Goal: Transaction & Acquisition: Purchase product/service

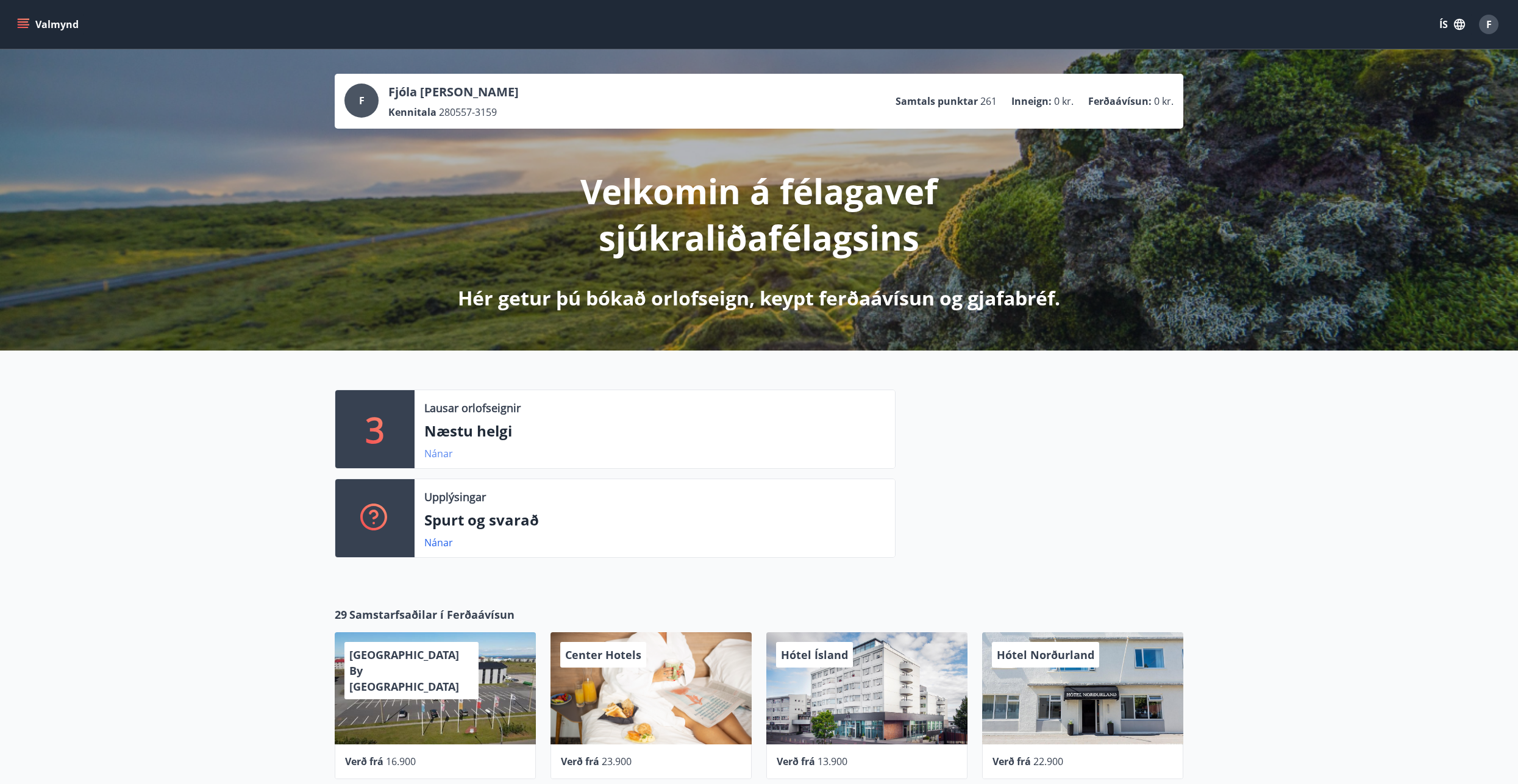
click at [446, 457] on link "Nánar" at bounding box center [438, 454] width 29 height 13
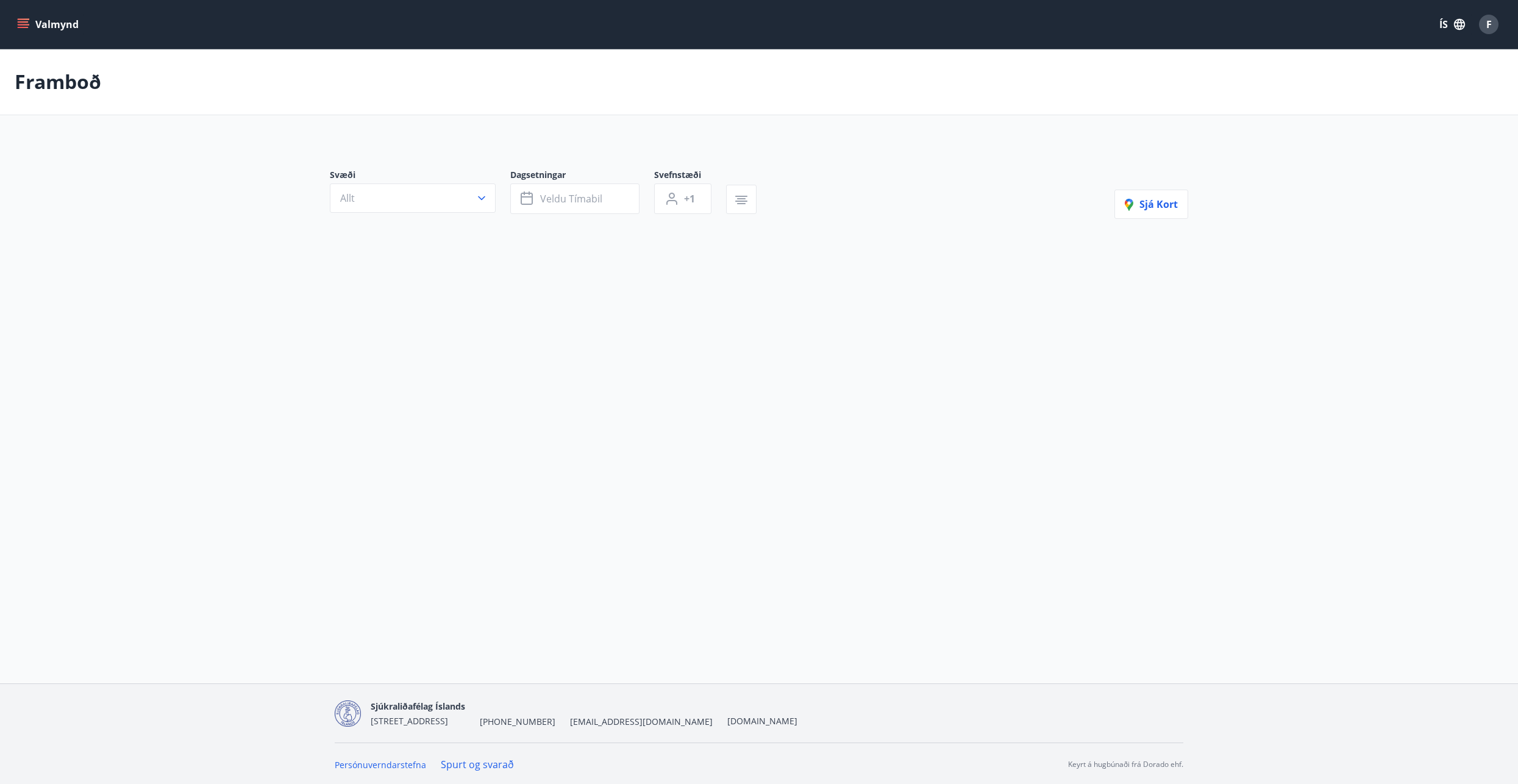
type input "*"
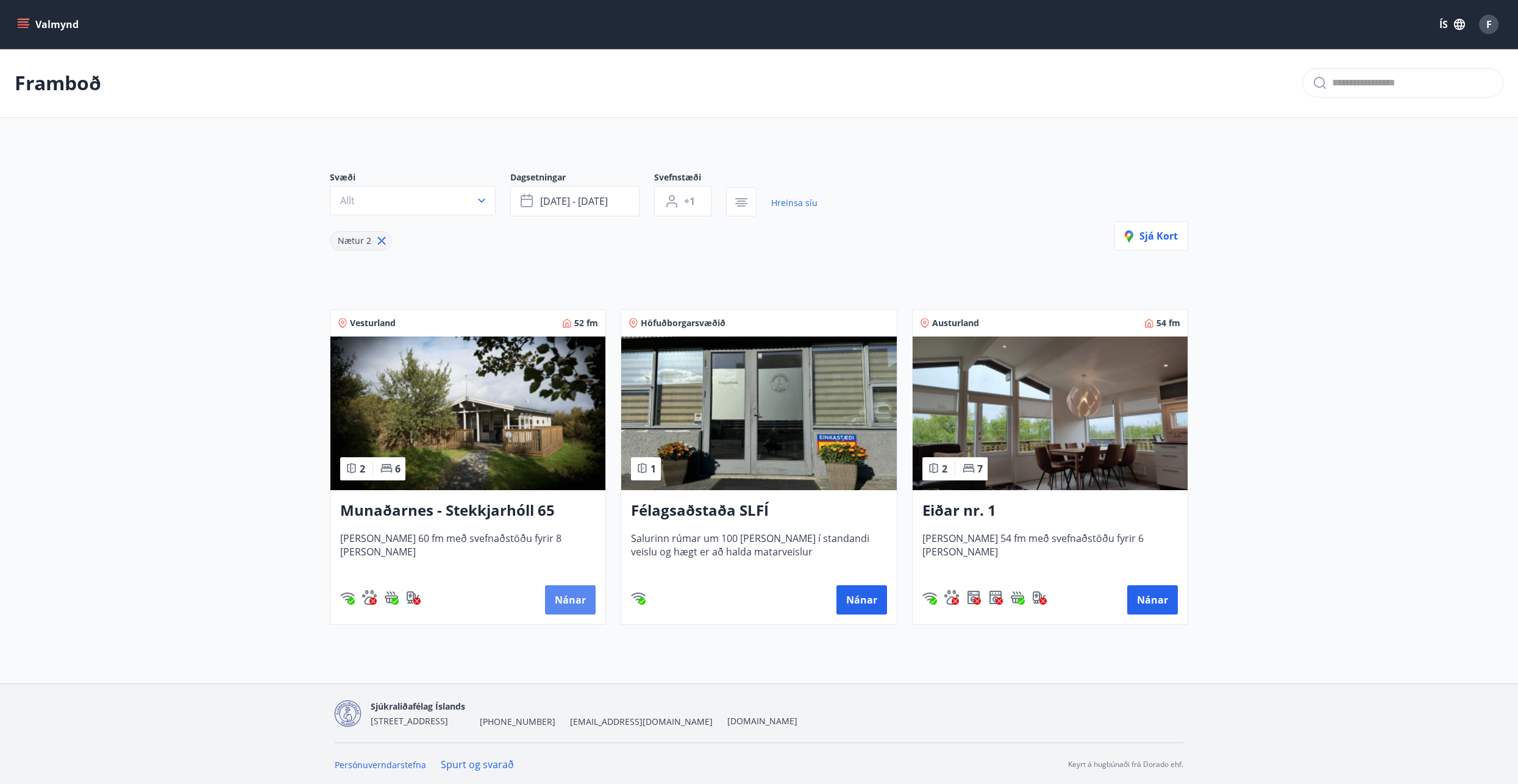
click at [564, 603] on button "Nánar" at bounding box center [570, 600] width 51 height 29
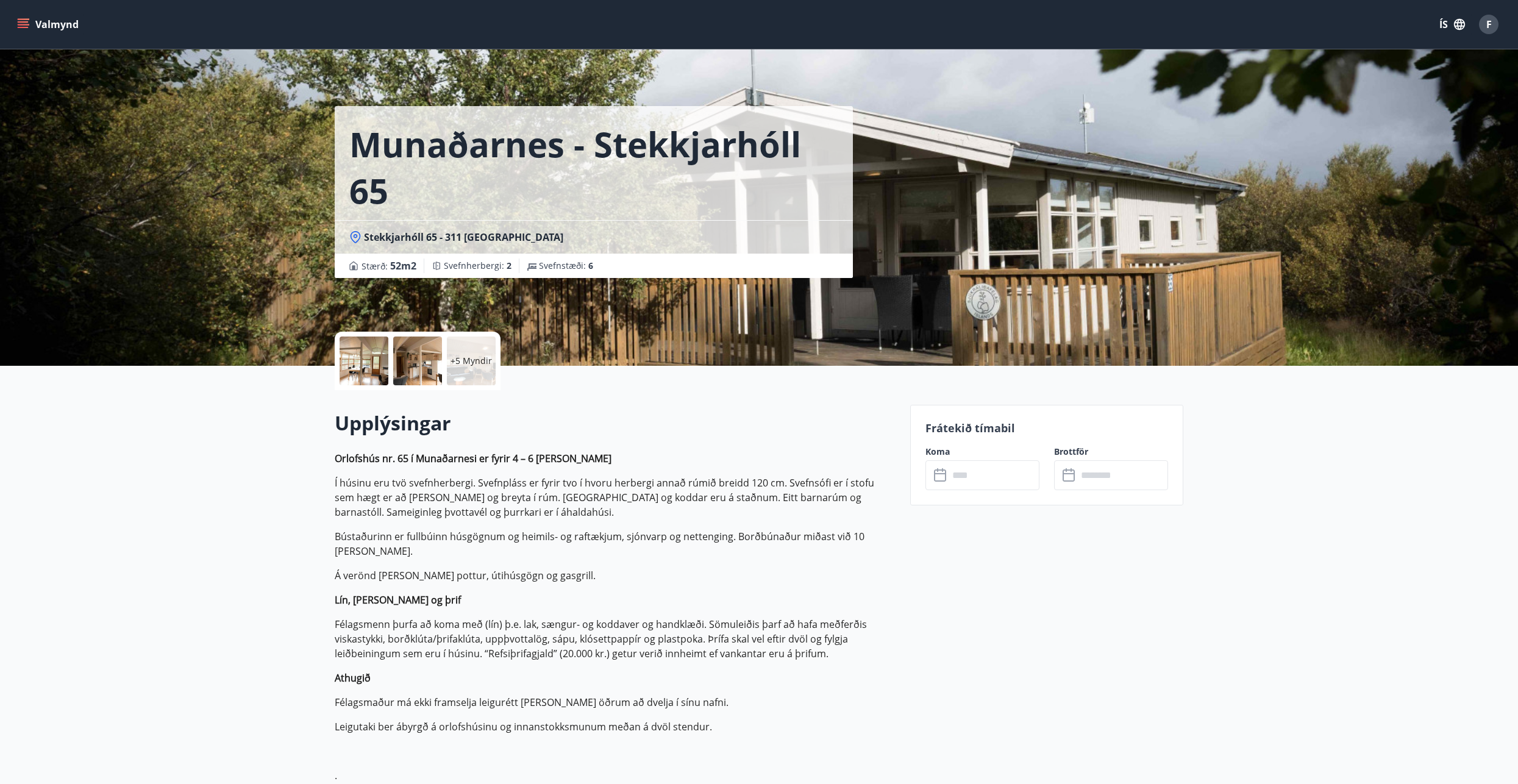
click at [345, 366] on div at bounding box center [364, 361] width 49 height 49
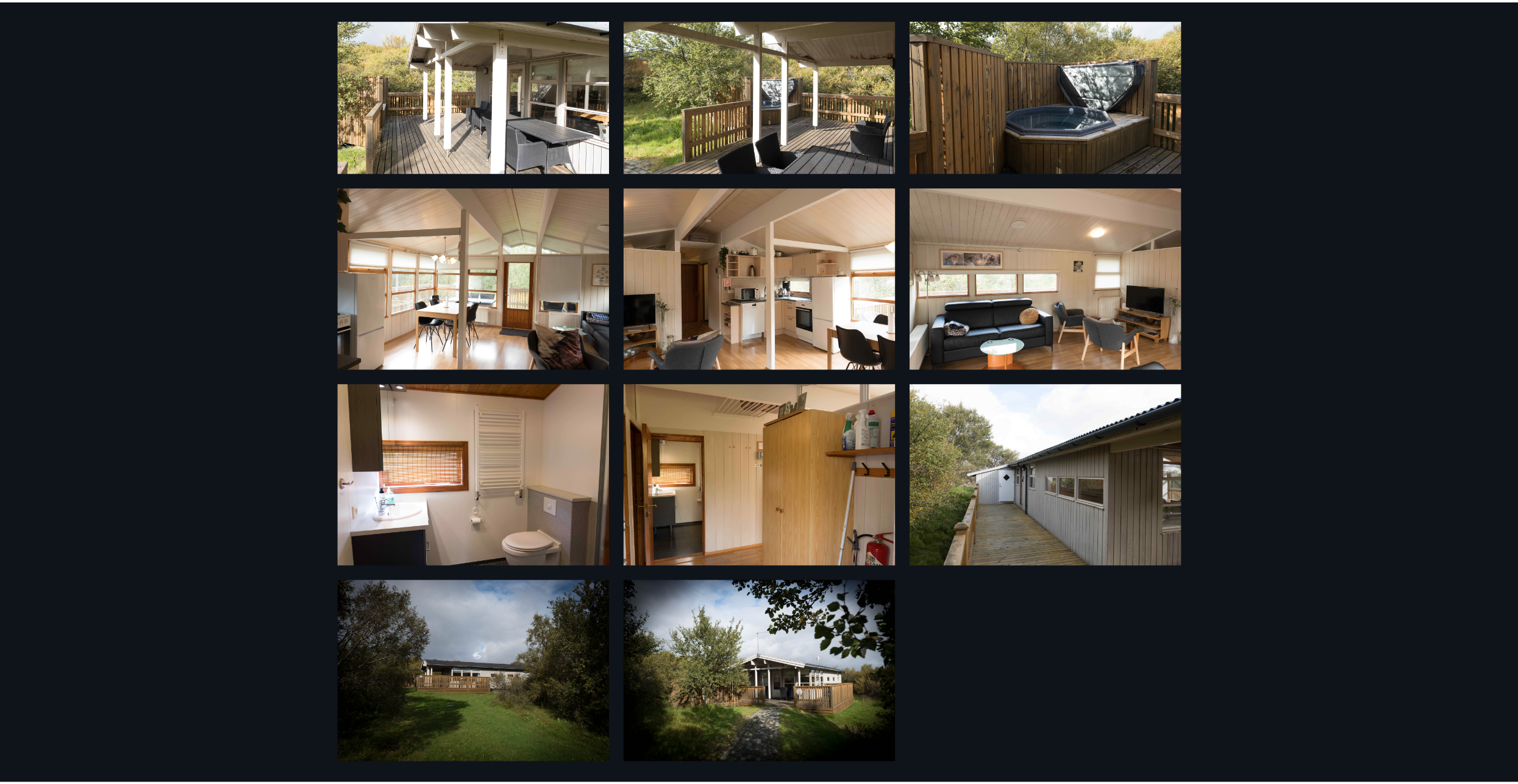
scroll to position [81, 0]
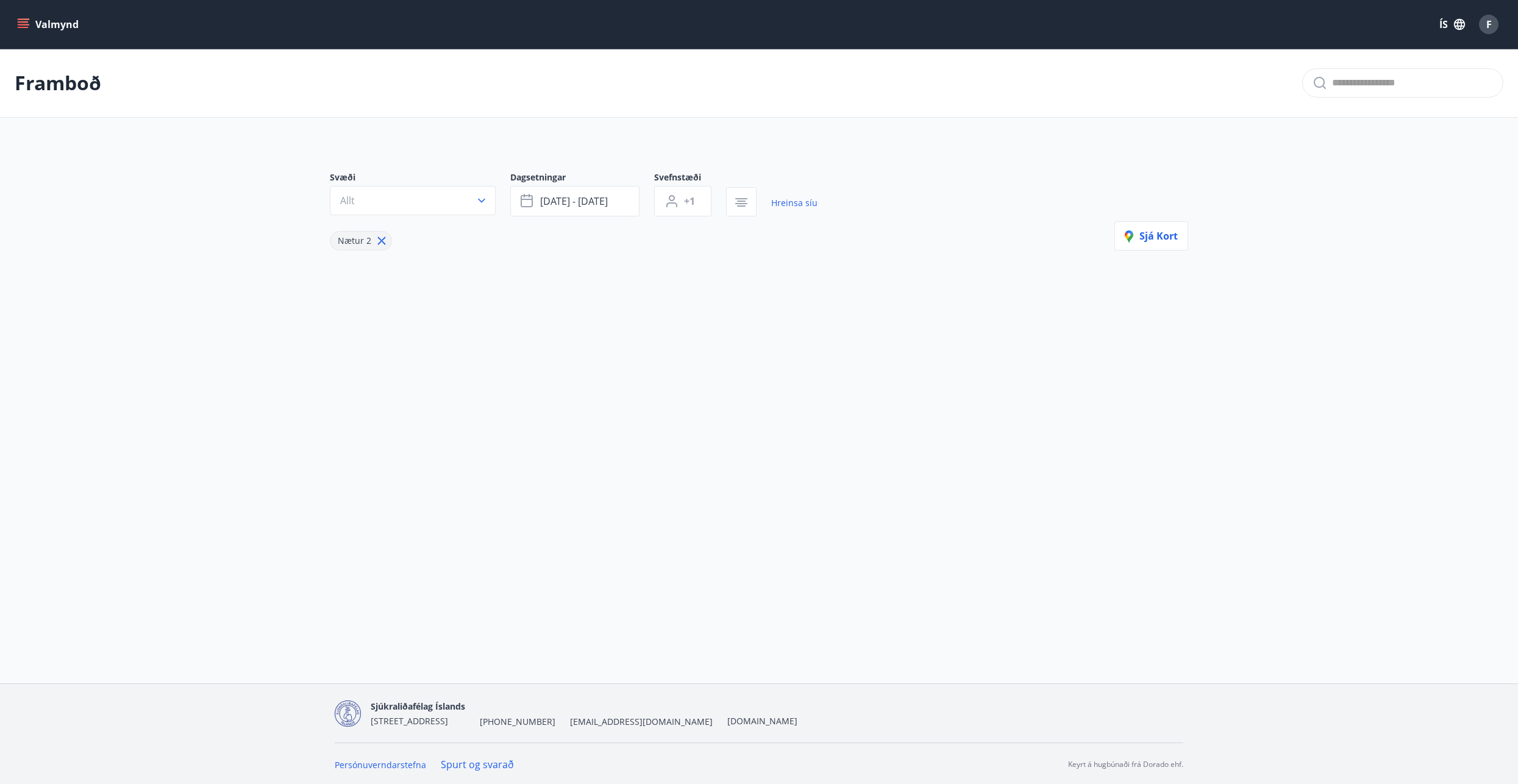
type input "*"
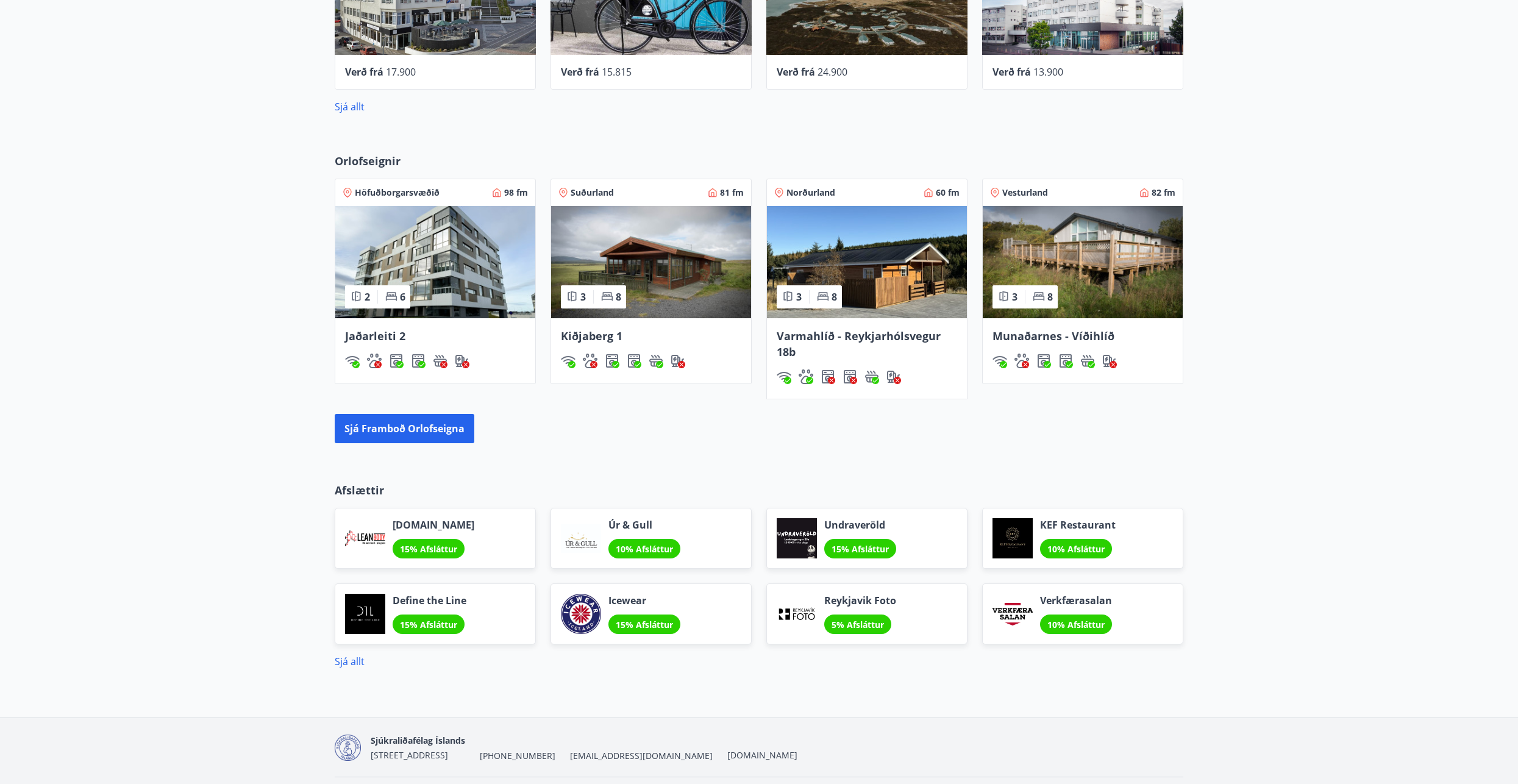
scroll to position [725, 0]
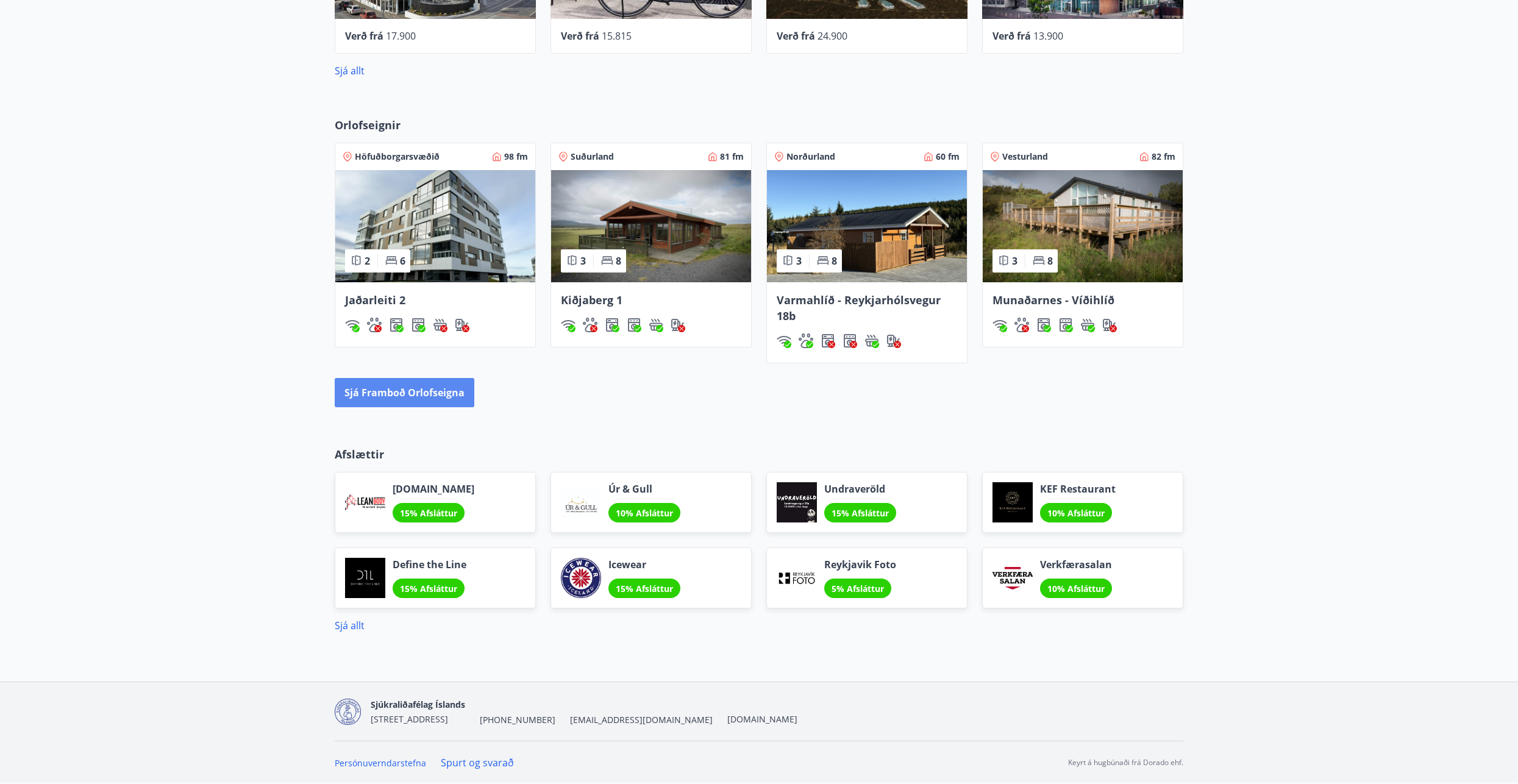
click at [418, 390] on button "Sjá framboð orlofseigna" at bounding box center [404, 393] width 140 height 29
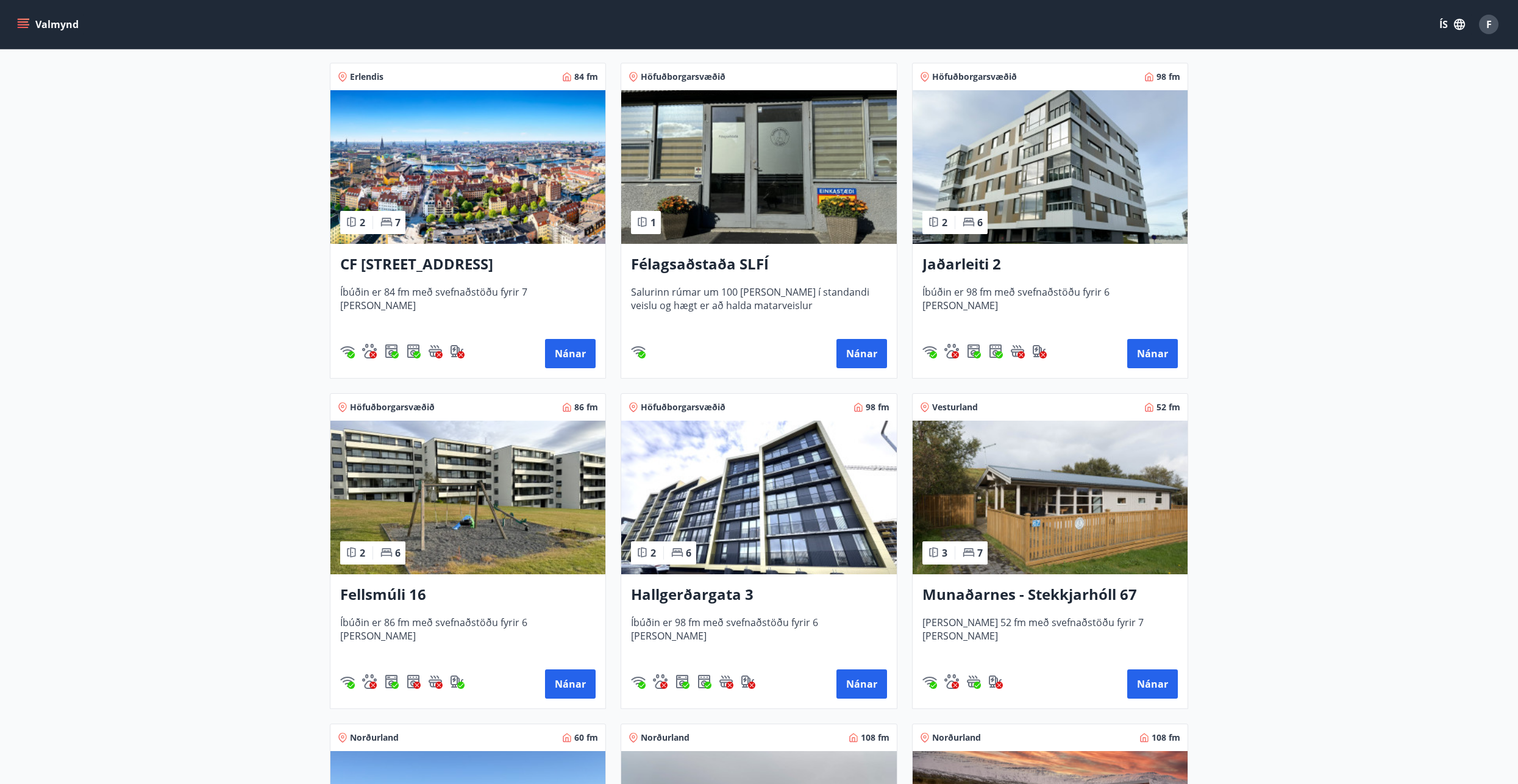
scroll to position [488, 0]
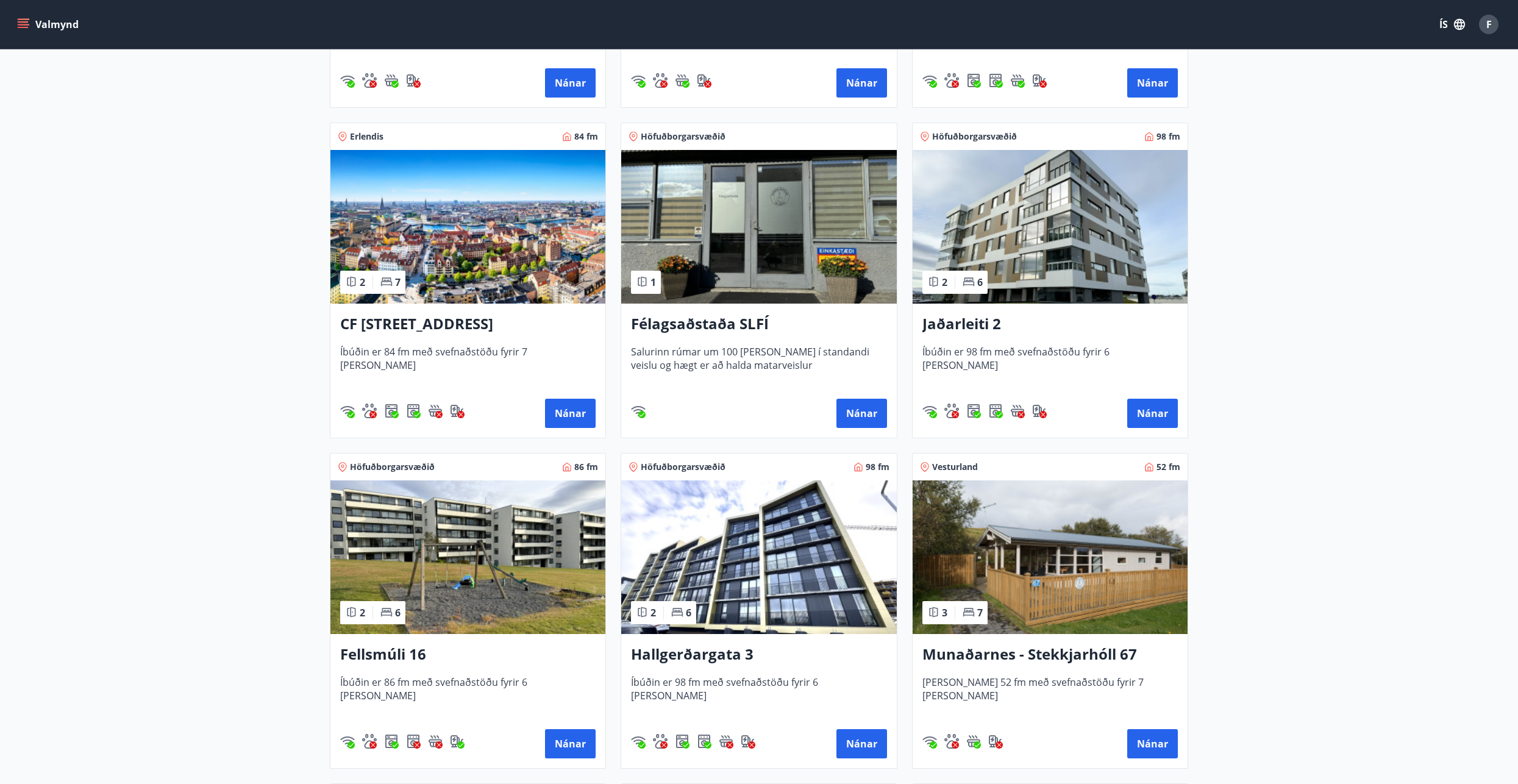
click at [405, 325] on h3 "CF Møllers Allé 34, Kaupmannahöfn" at bounding box center [468, 324] width 255 height 22
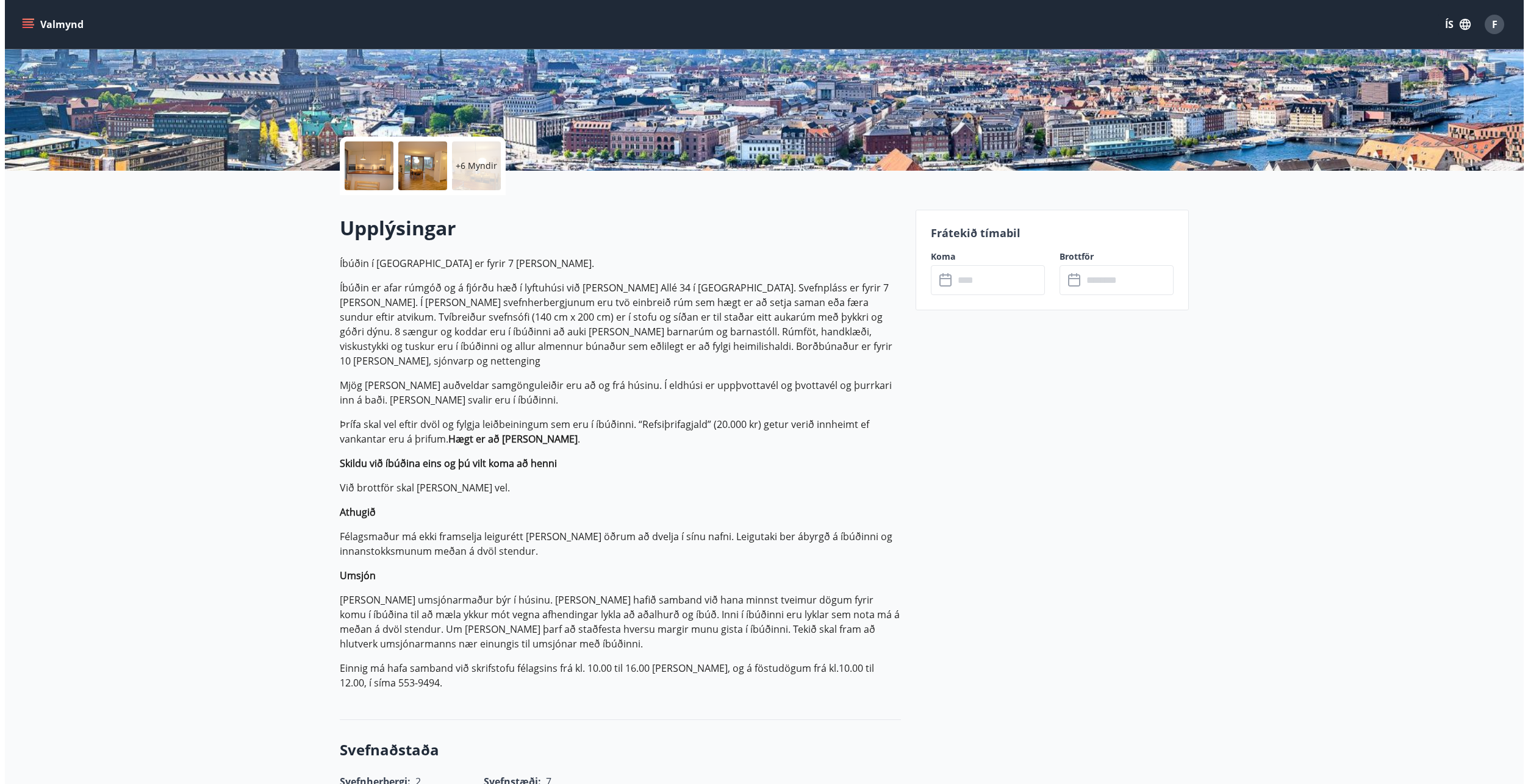
scroll to position [125, 0]
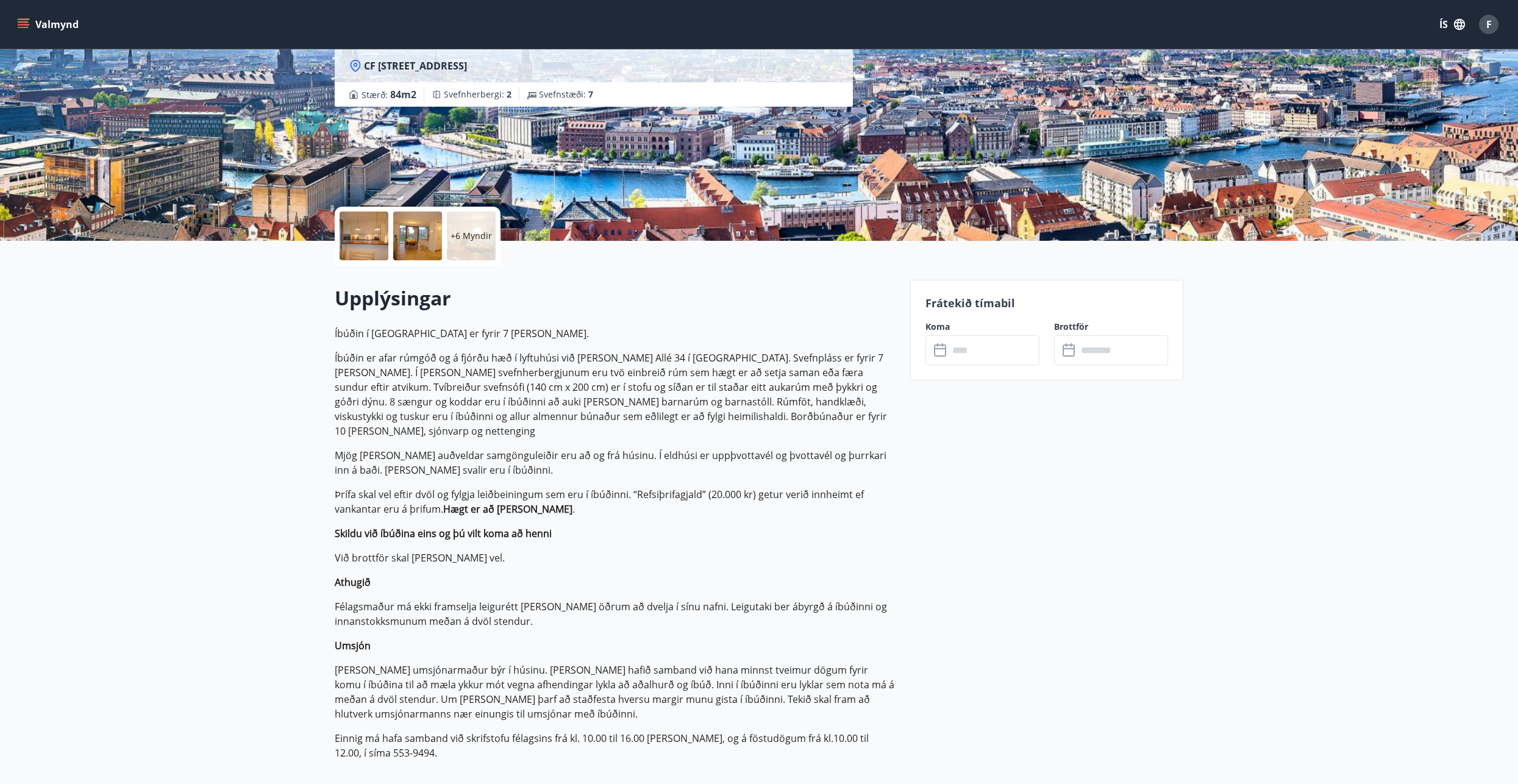
click at [488, 237] on p "+6 Myndir" at bounding box center [471, 236] width 42 height 12
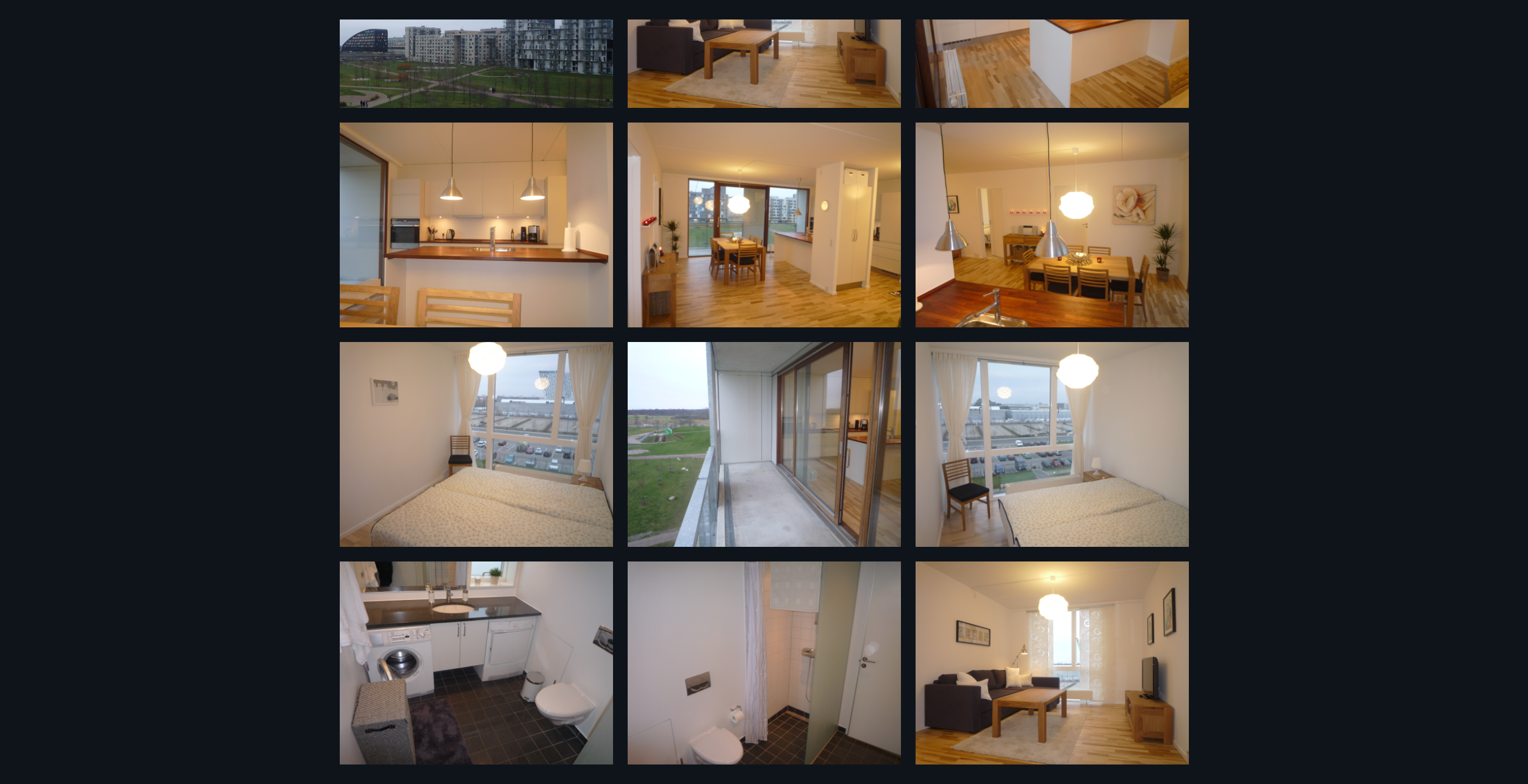
scroll to position [171, 0]
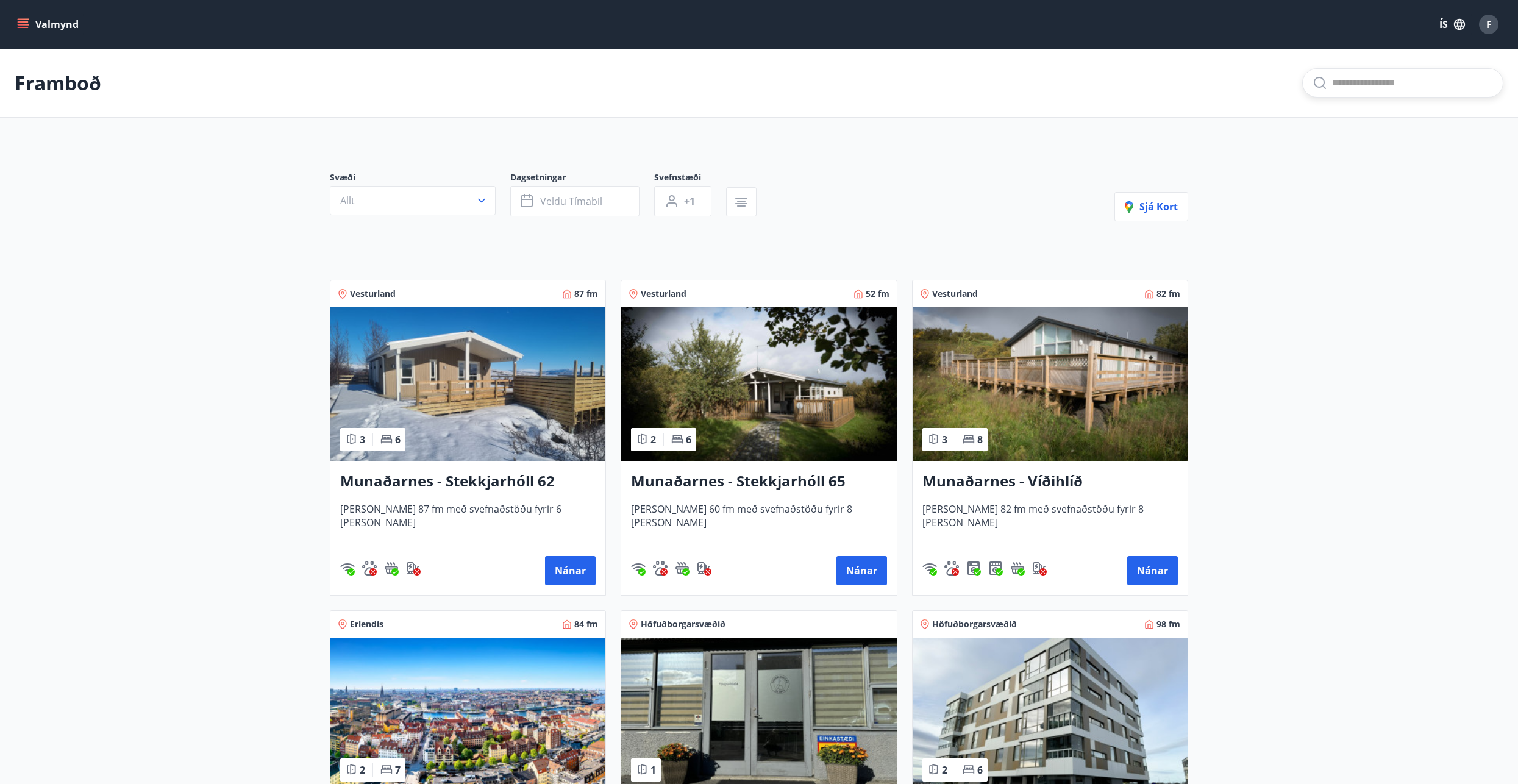
click at [1356, 79] on input "text" at bounding box center [1413, 83] width 161 height 20
click at [345, 199] on span "Allt" at bounding box center [347, 201] width 15 height 13
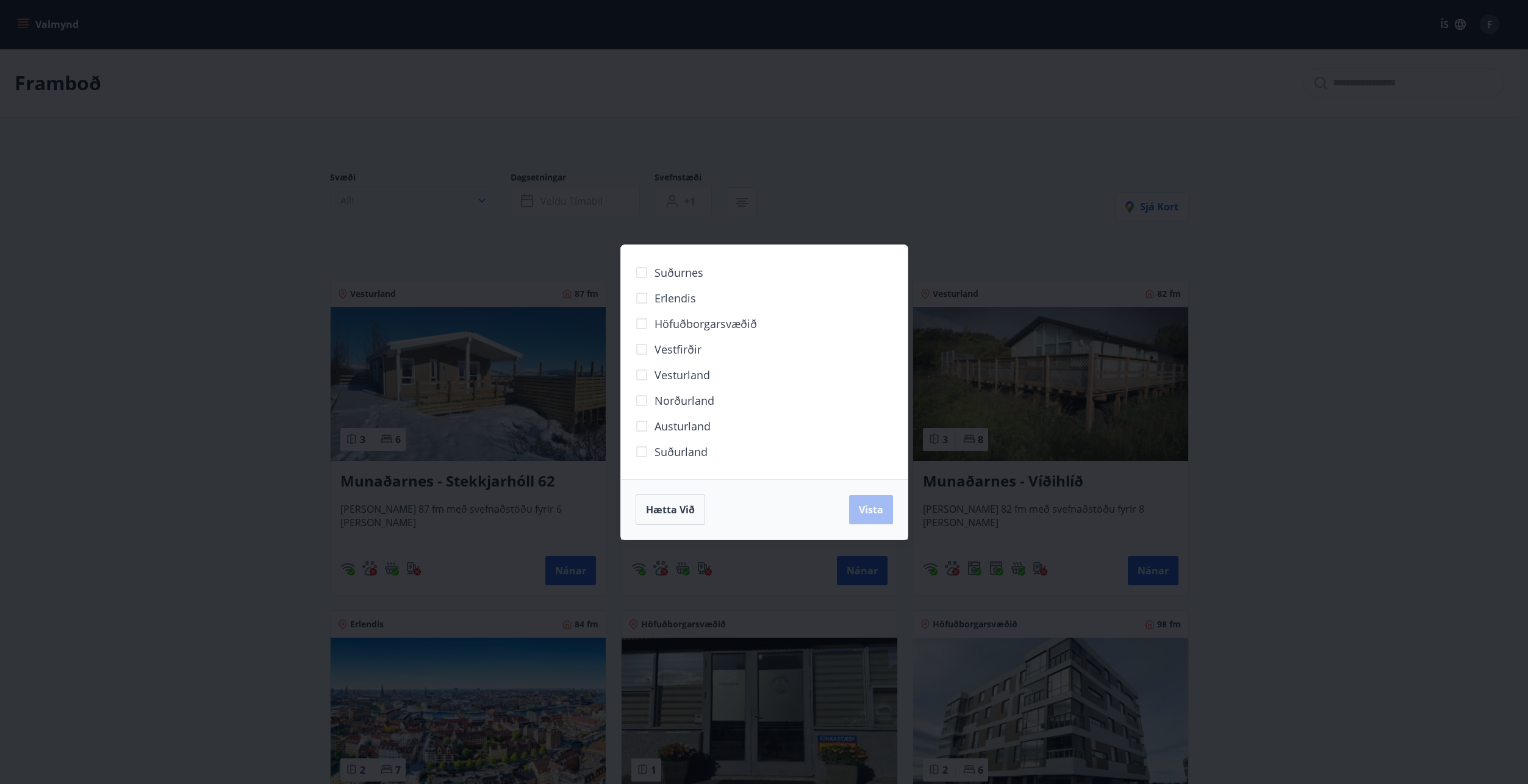
click at [345, 199] on div "Suðurnes Erlendis Höfuðborgarsvæðið Vestfirðir Vesturland Norðurland Austurland…" at bounding box center [764, 392] width 1528 height 784
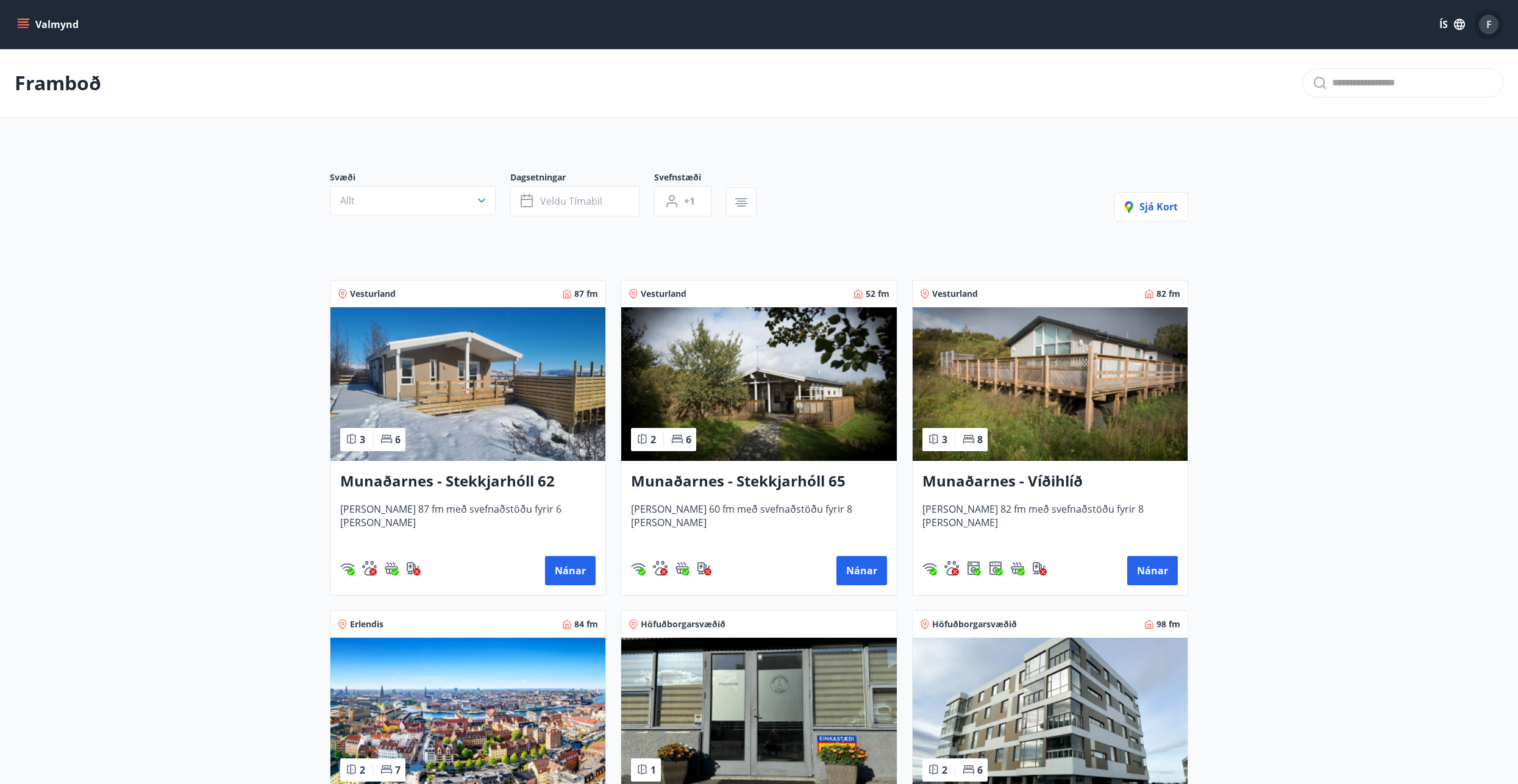
click at [1490, 29] on span "F" at bounding box center [1489, 24] width 5 height 13
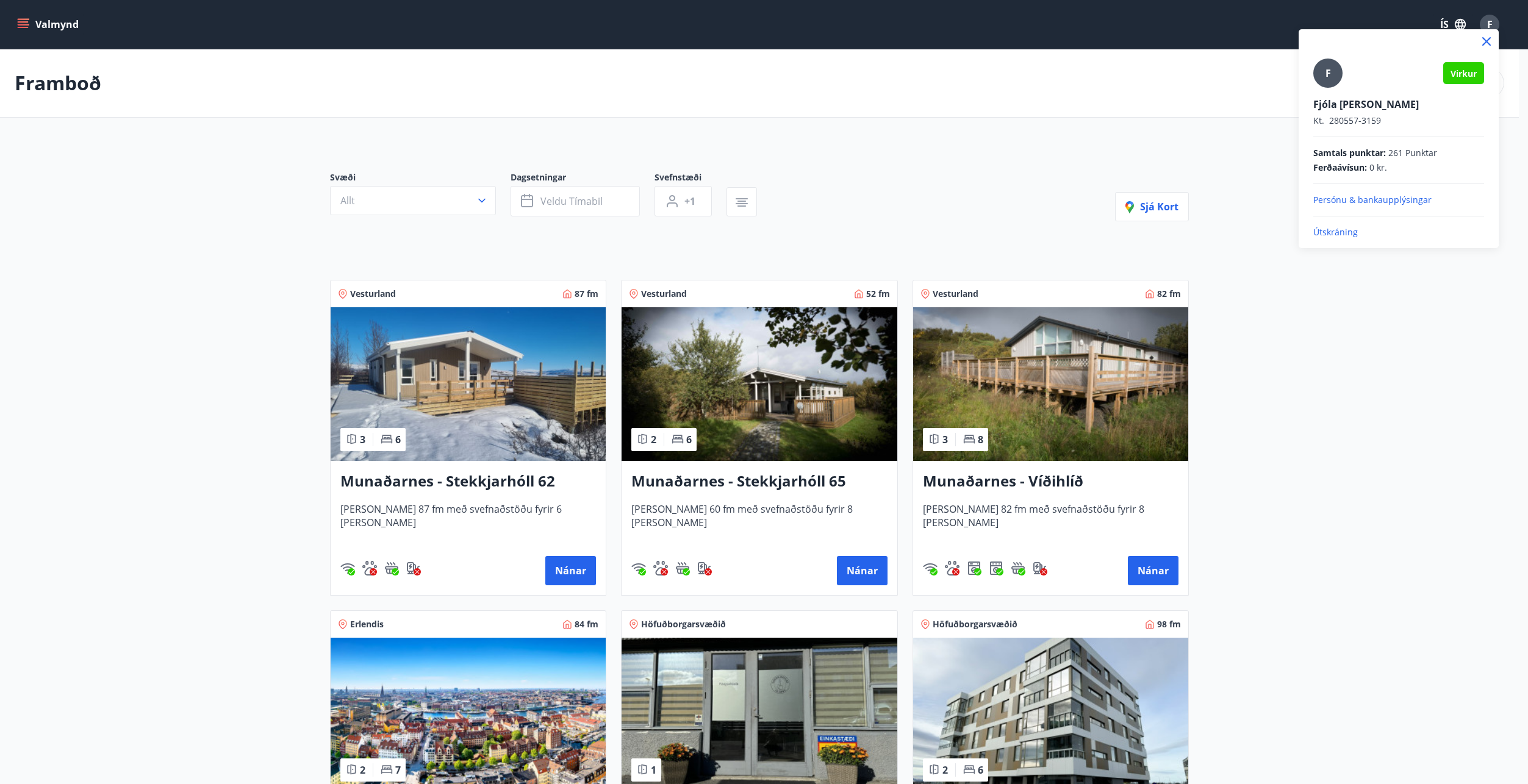
click at [1340, 230] on p "Útskráning" at bounding box center [1399, 232] width 171 height 12
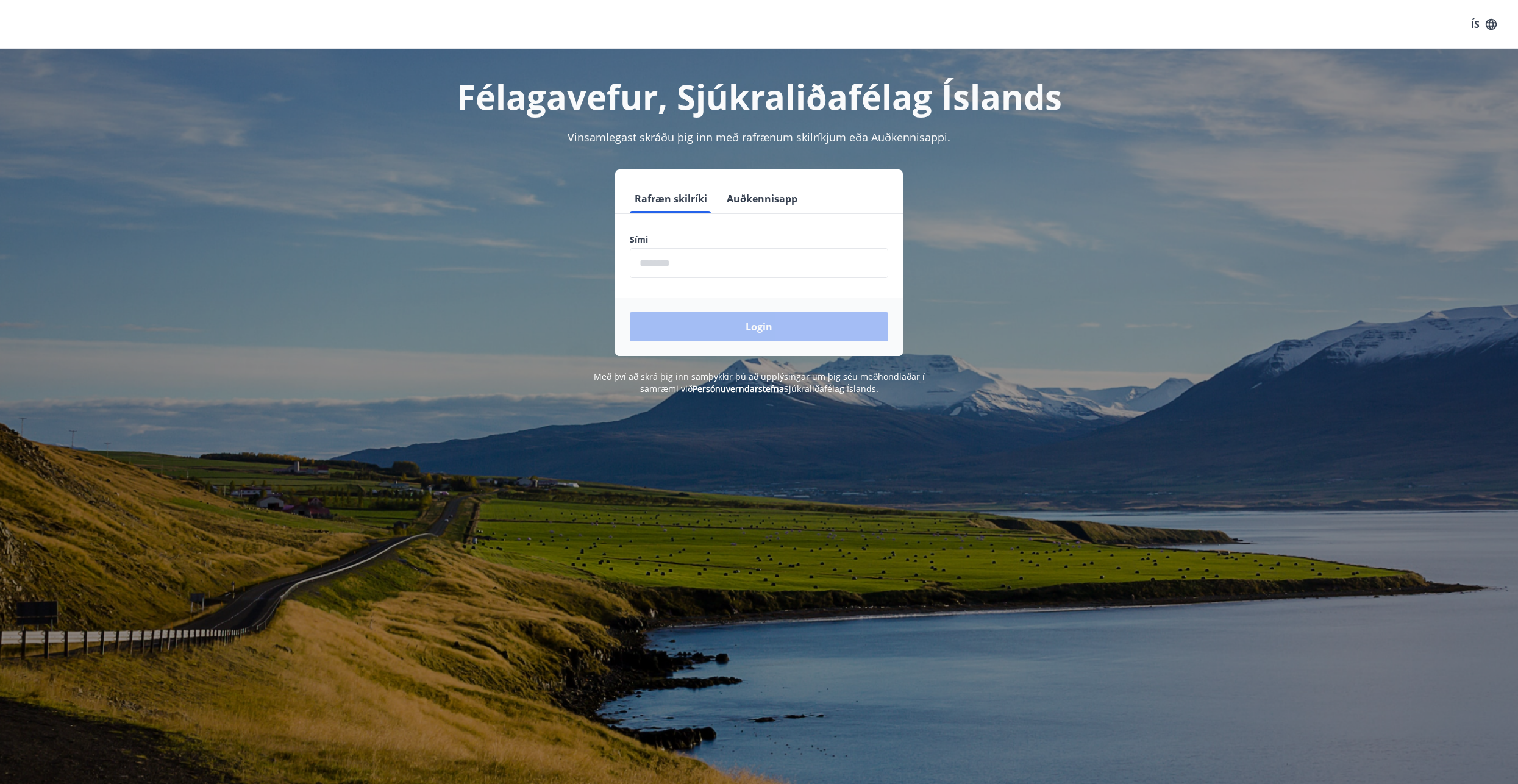
click at [637, 271] on input "phone" at bounding box center [759, 263] width 258 height 30
type input "********"
click at [763, 330] on button "Login" at bounding box center [759, 327] width 258 height 29
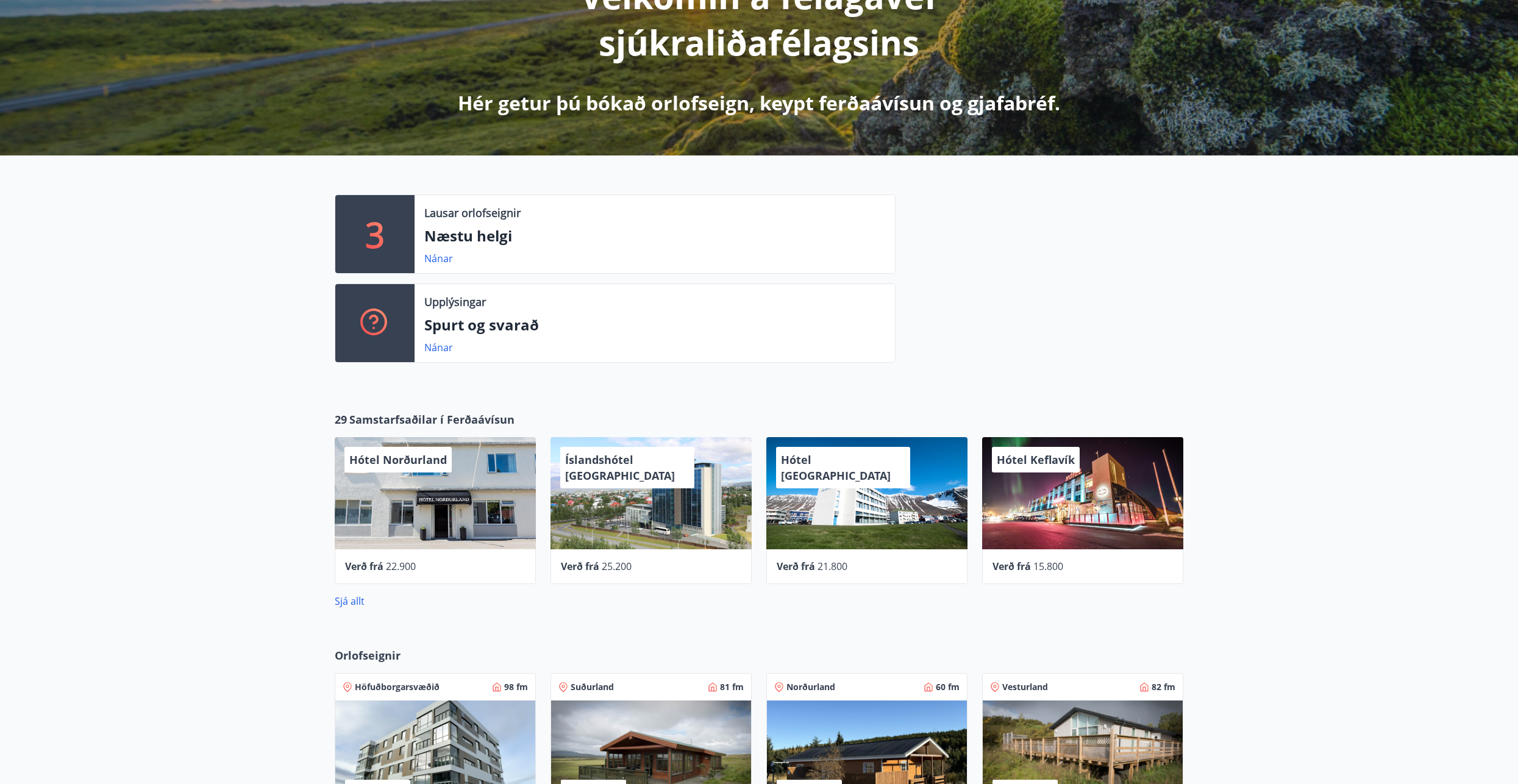
scroll to position [244, 0]
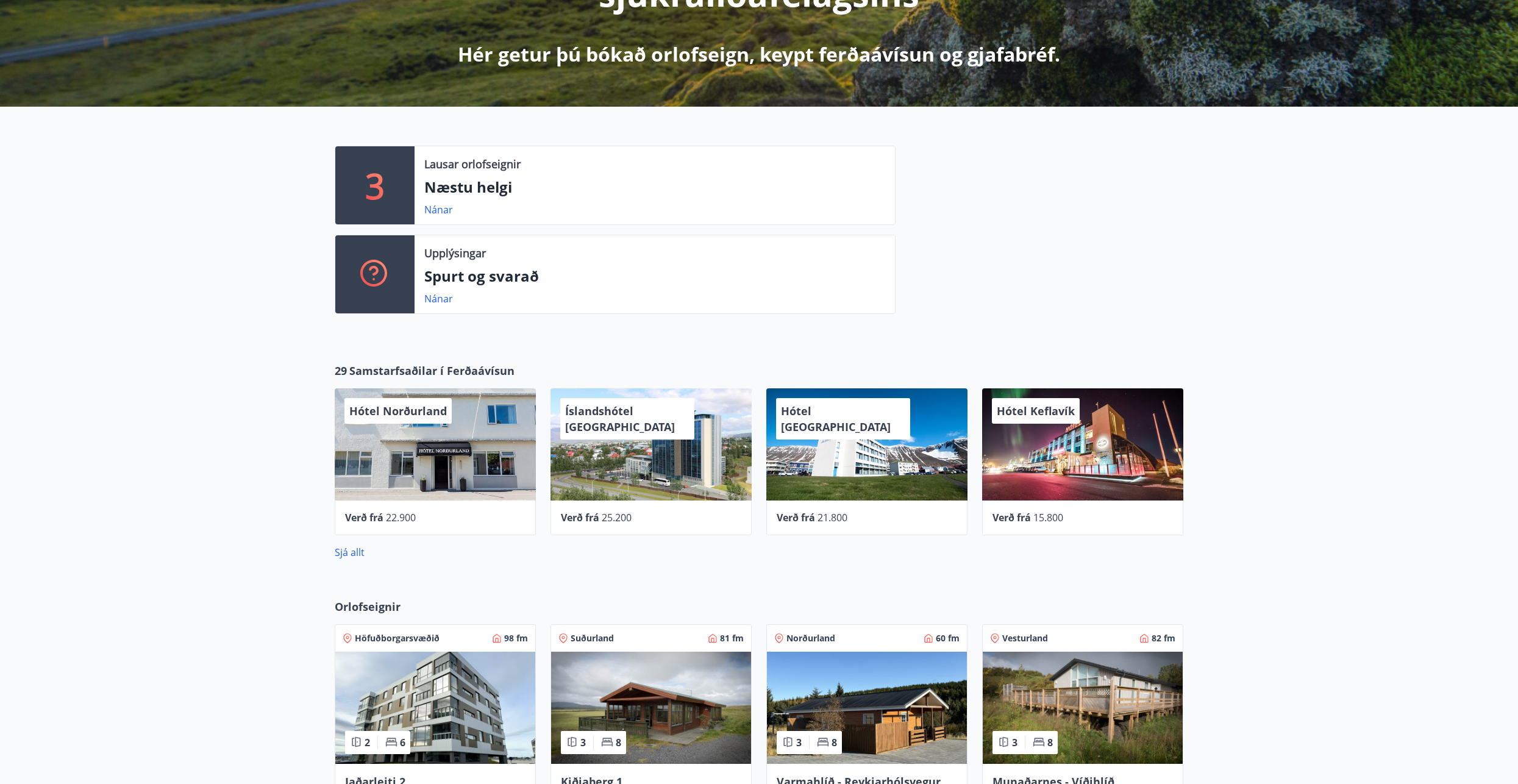
click at [612, 520] on span "25.200" at bounding box center [617, 518] width 30 height 13
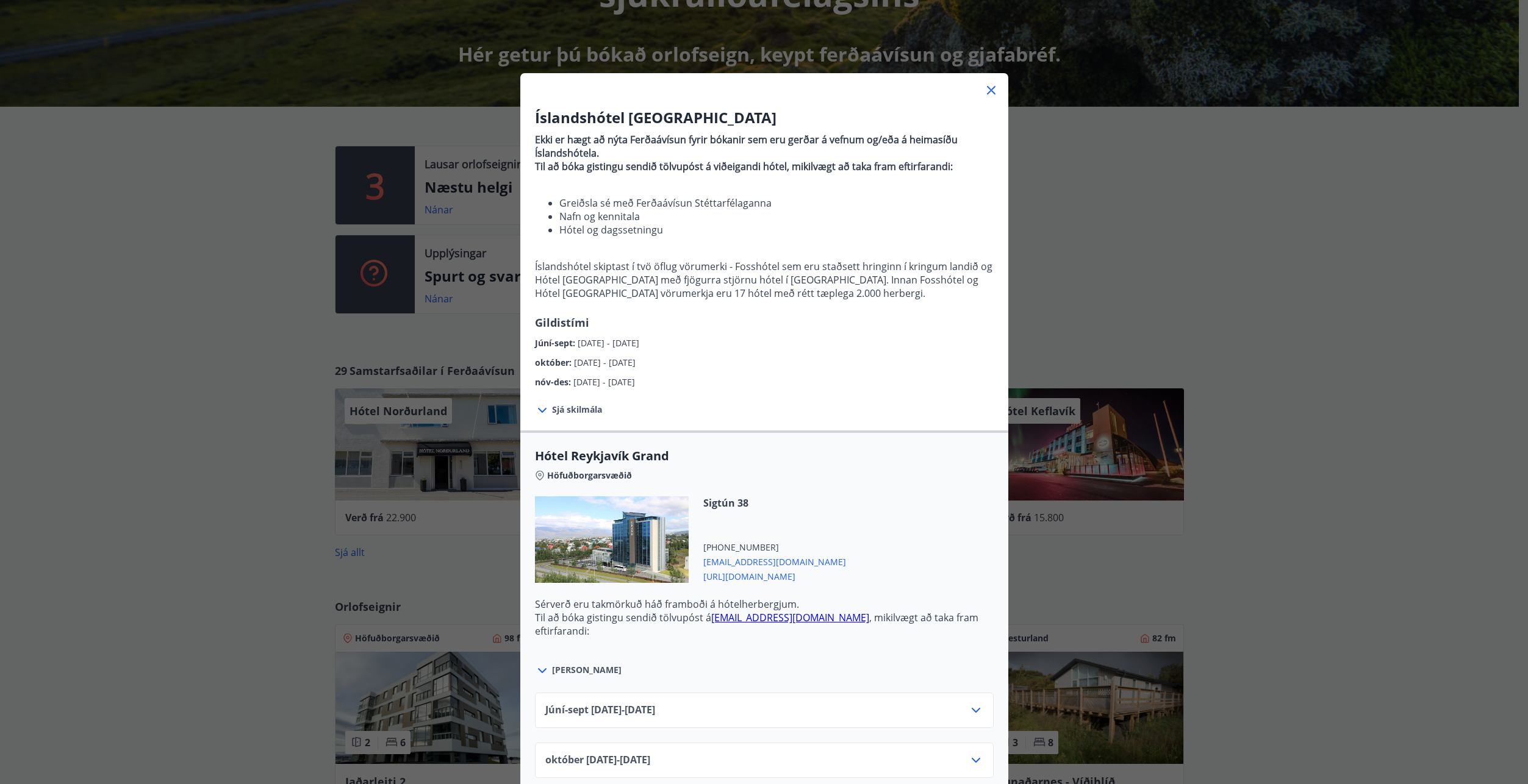
click at [987, 86] on icon at bounding box center [992, 90] width 15 height 15
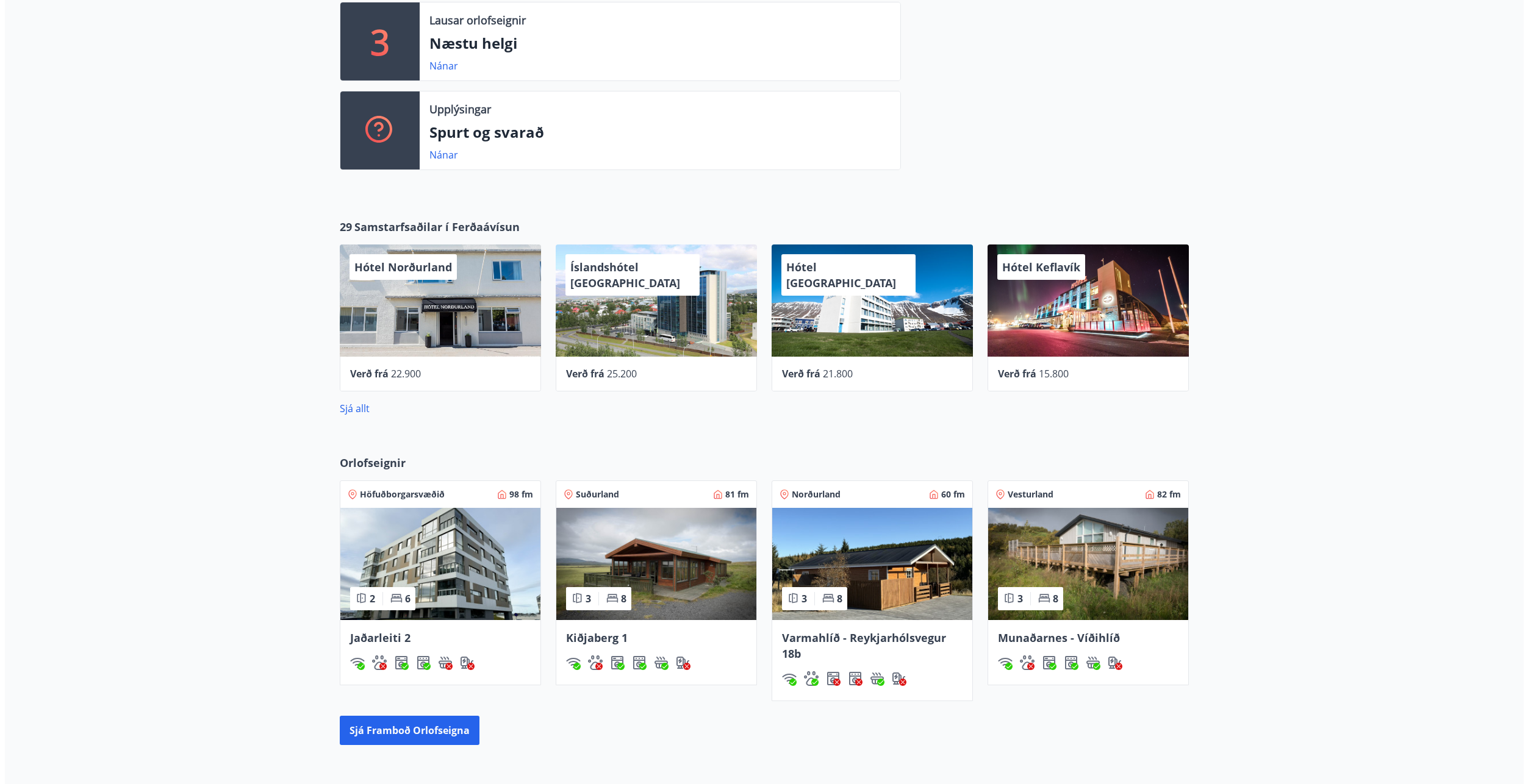
scroll to position [427, 0]
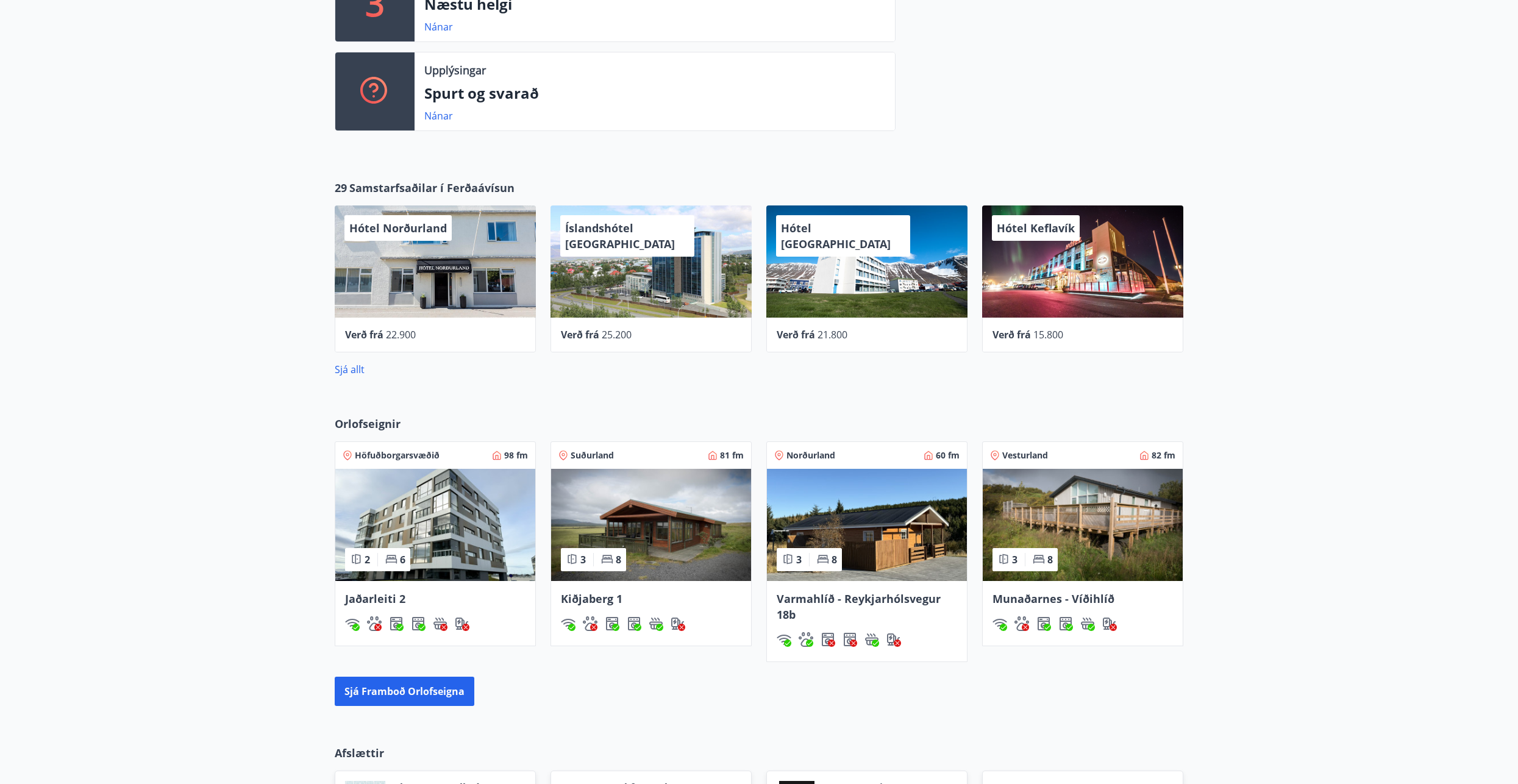
click at [659, 233] on span "Íslandshótel [GEOGRAPHIC_DATA]" at bounding box center [620, 236] width 110 height 31
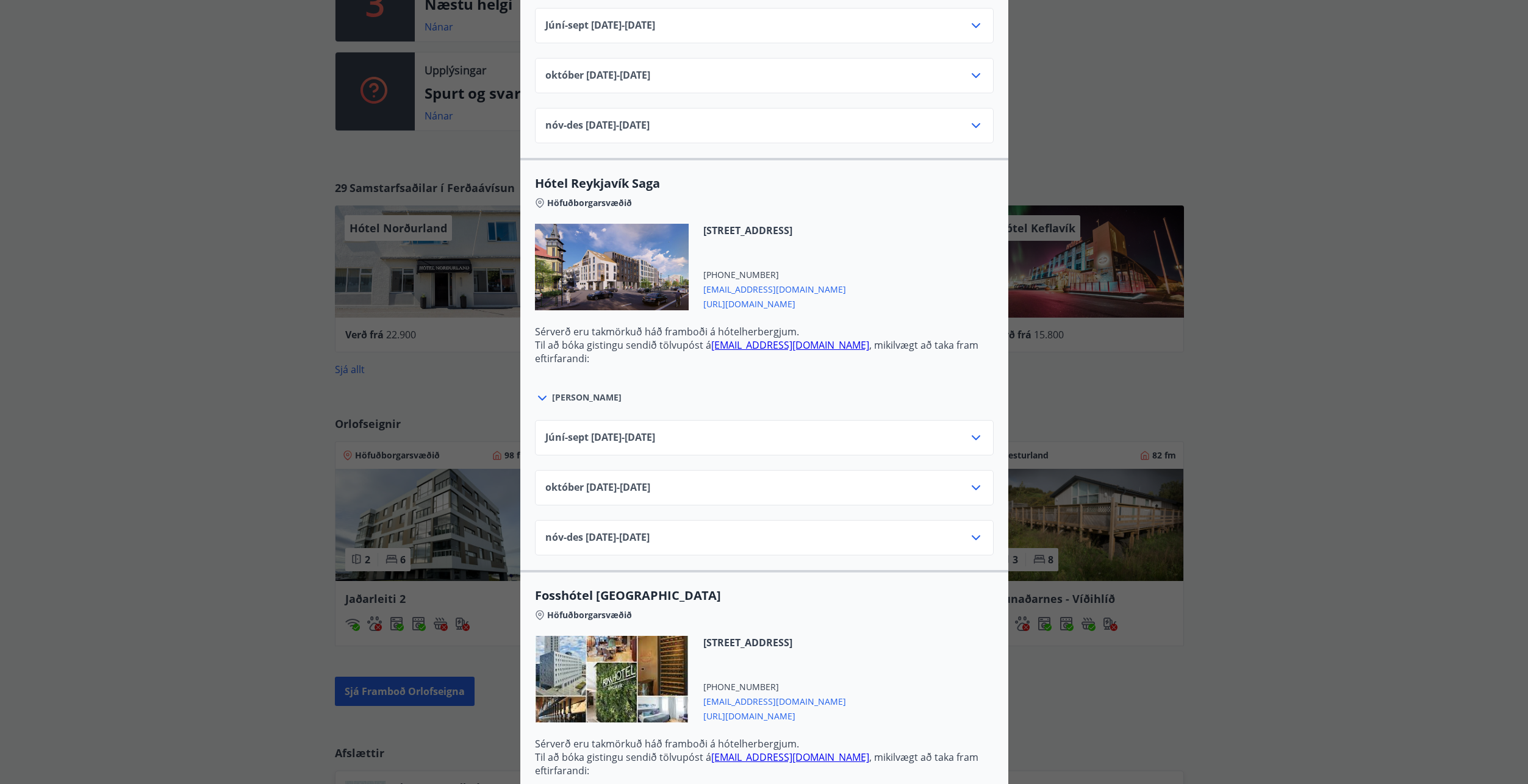
scroll to position [1097, 0]
click at [969, 488] on icon at bounding box center [976, 487] width 15 height 15
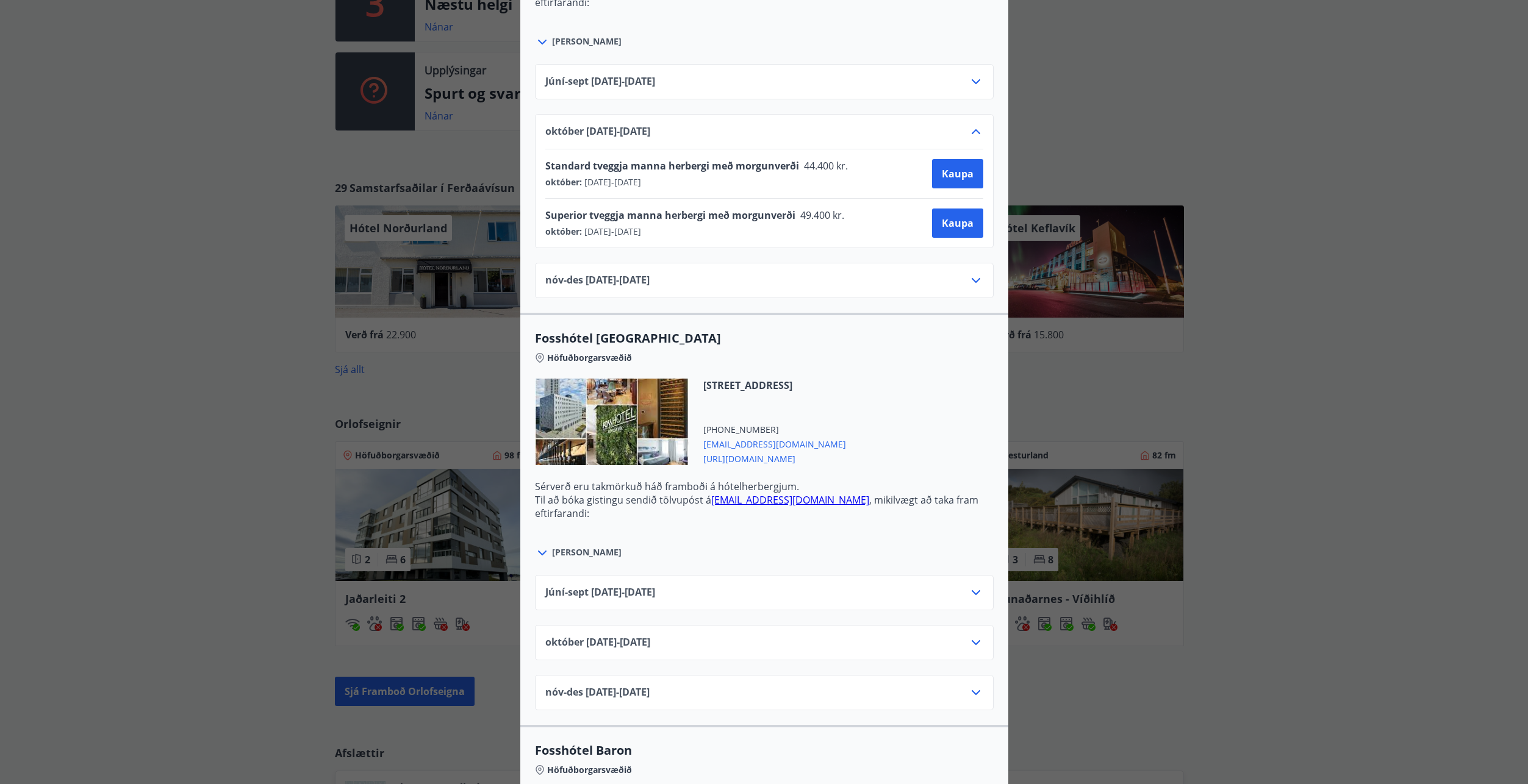
scroll to position [1464, 0]
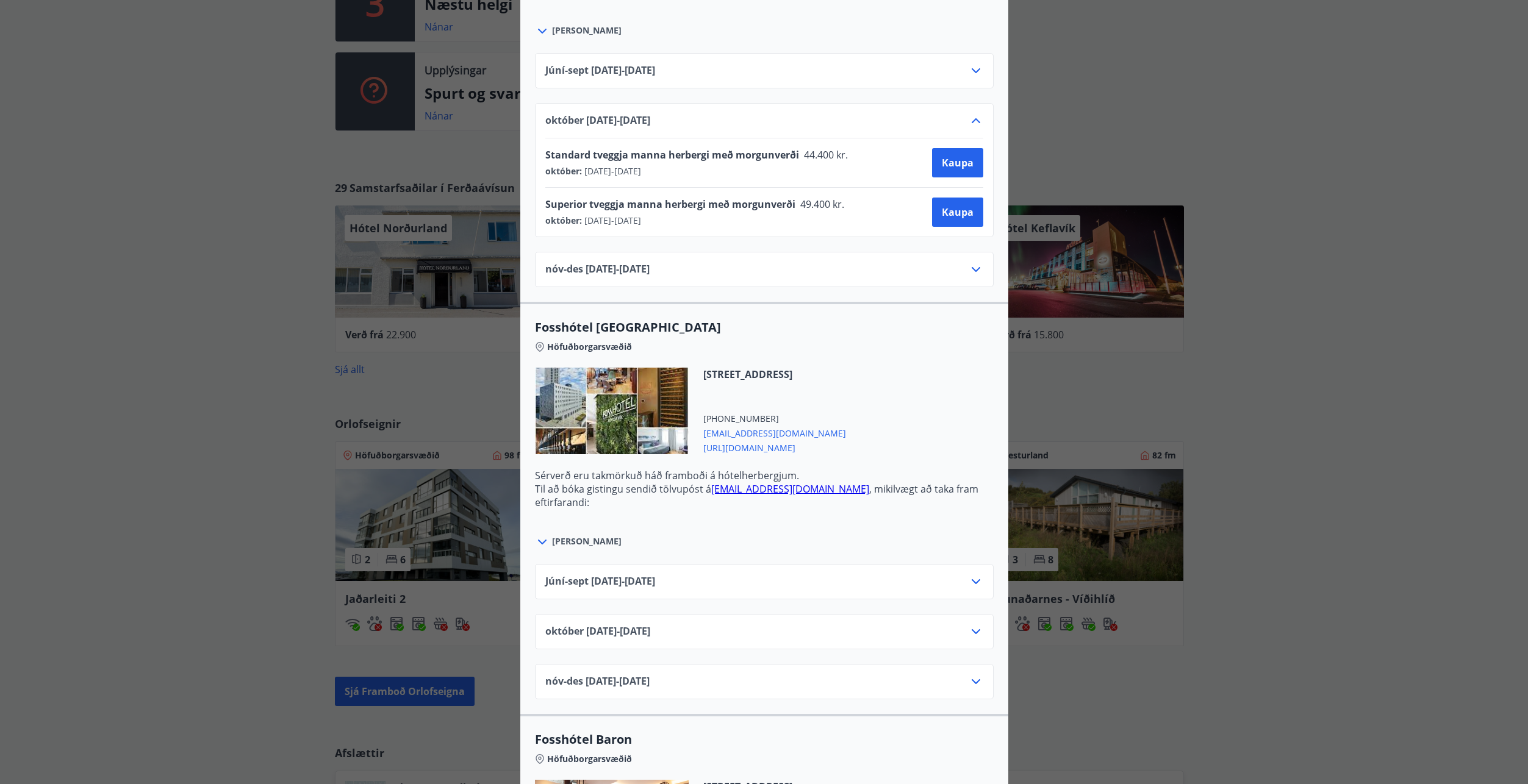
click at [963, 636] on div "[DATE]10.25 - [DATE]" at bounding box center [764, 637] width 438 height 24
click at [972, 630] on icon at bounding box center [976, 632] width 15 height 15
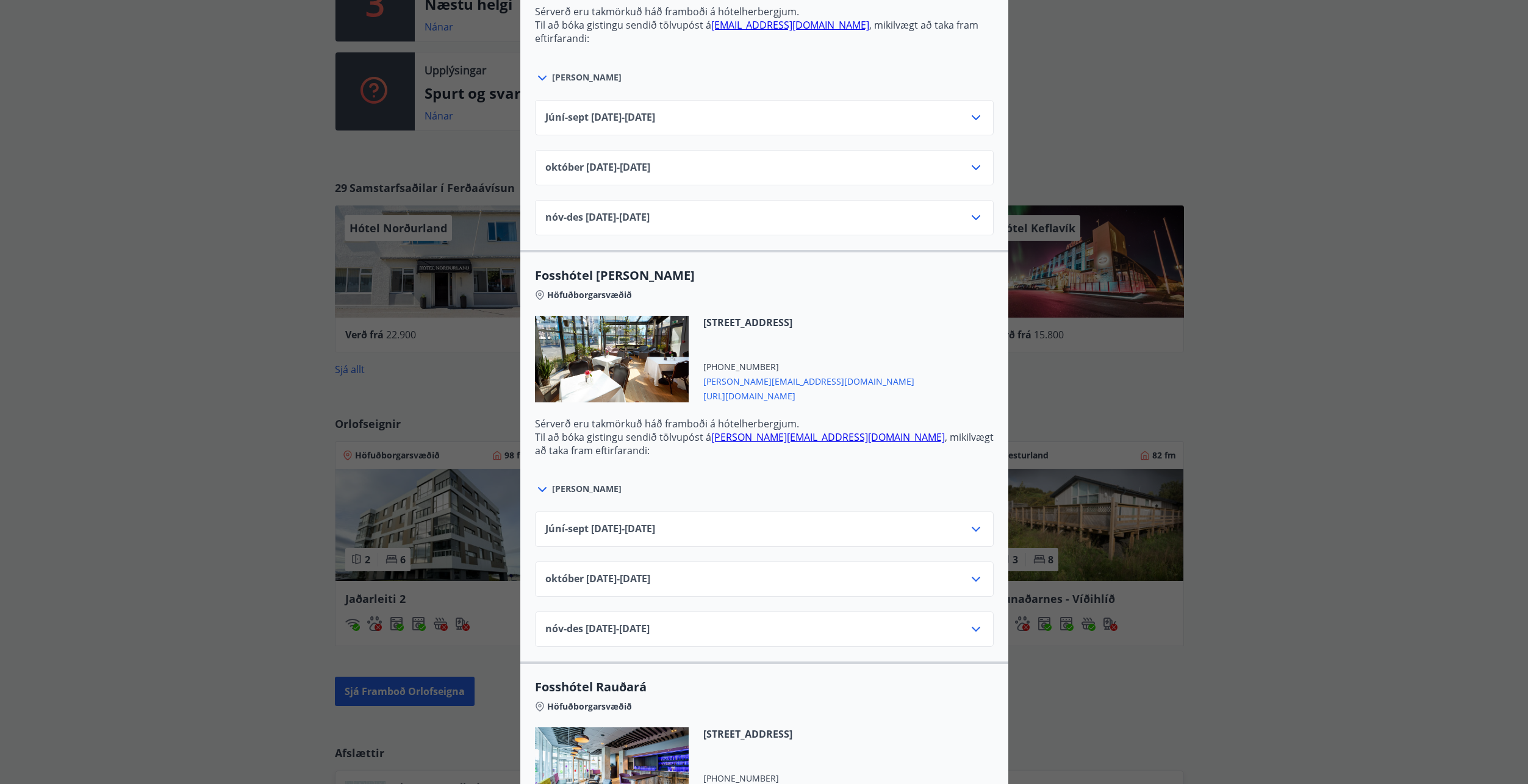
scroll to position [2500, 0]
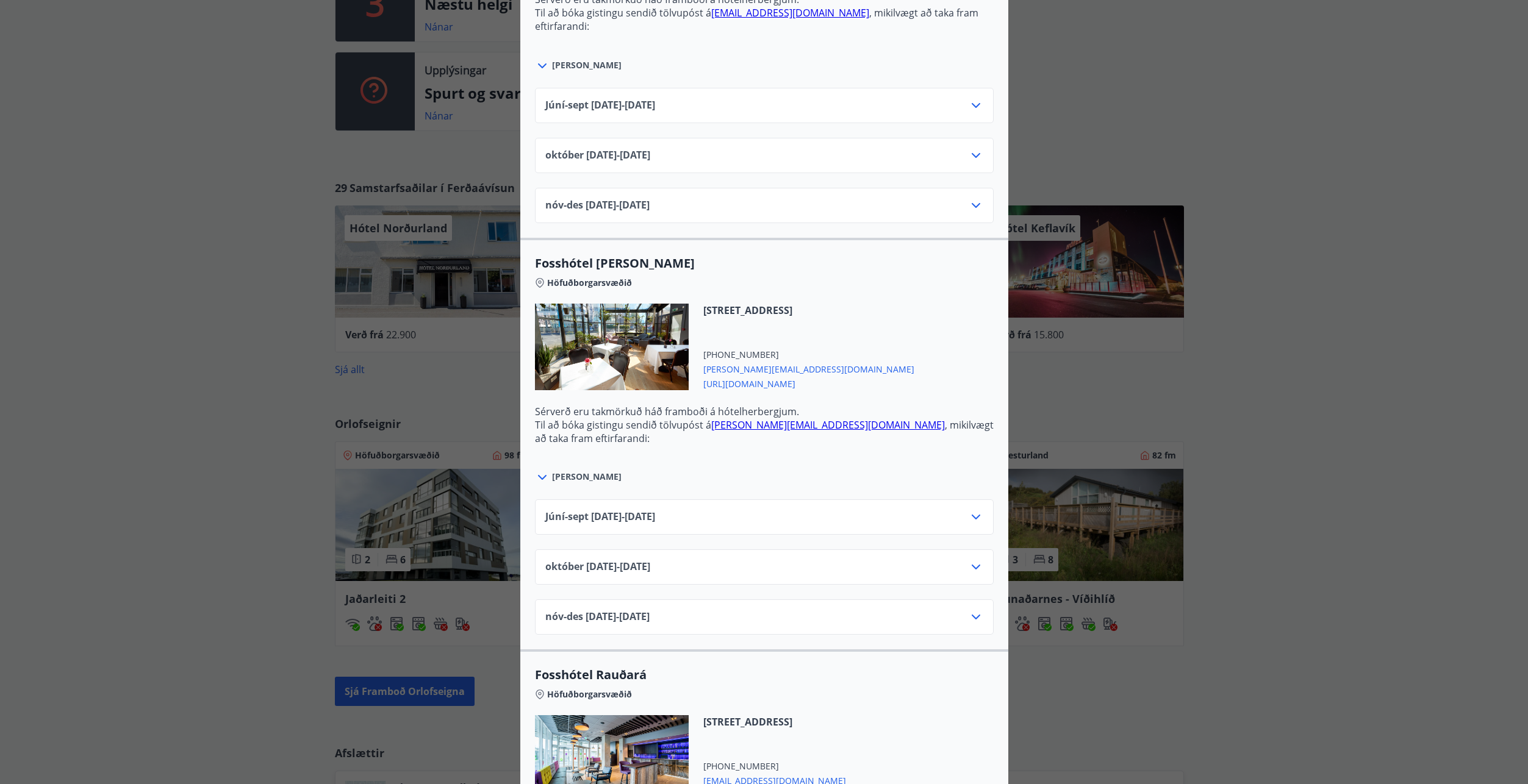
click at [969, 568] on icon at bounding box center [976, 567] width 15 height 15
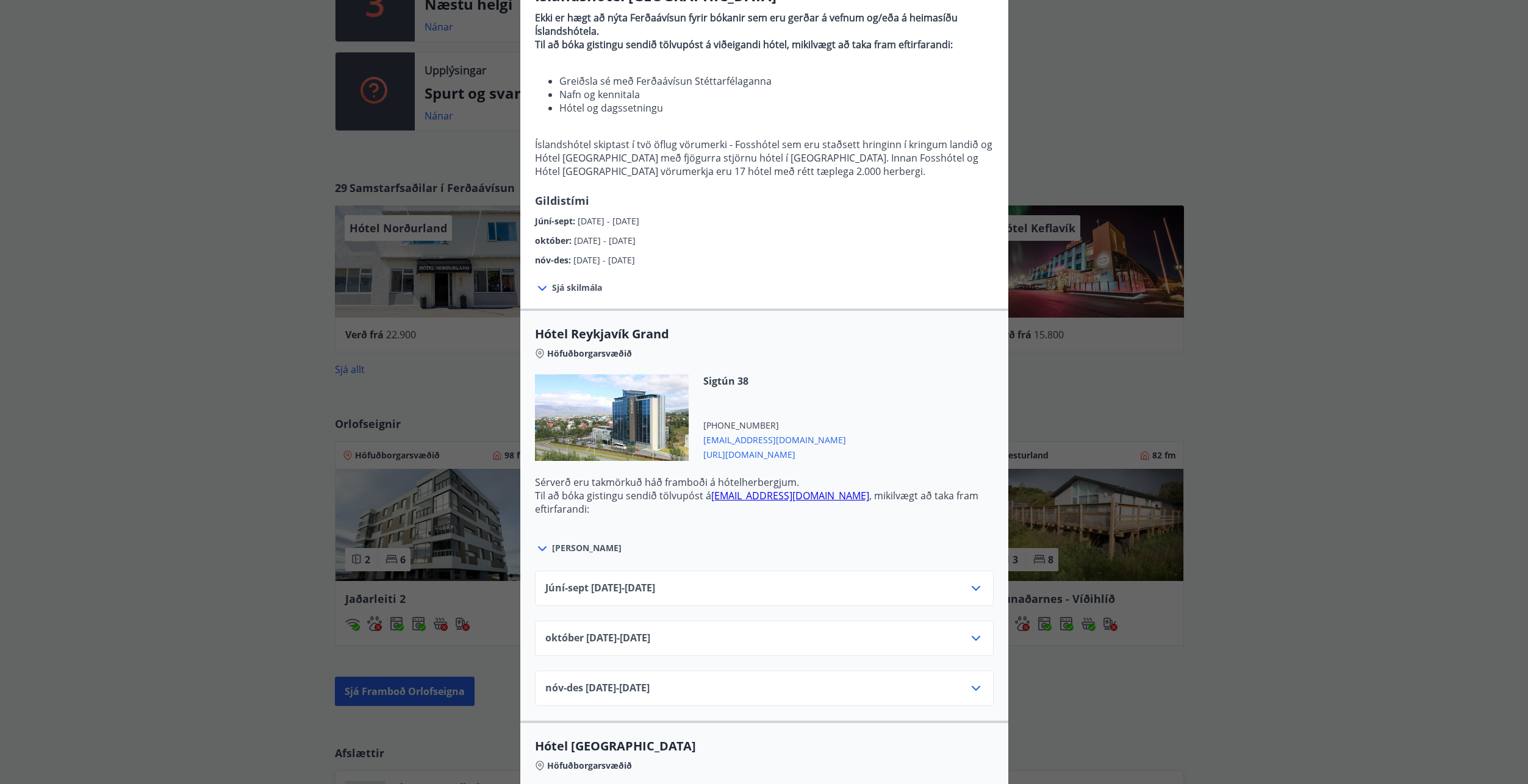
scroll to position [0, 0]
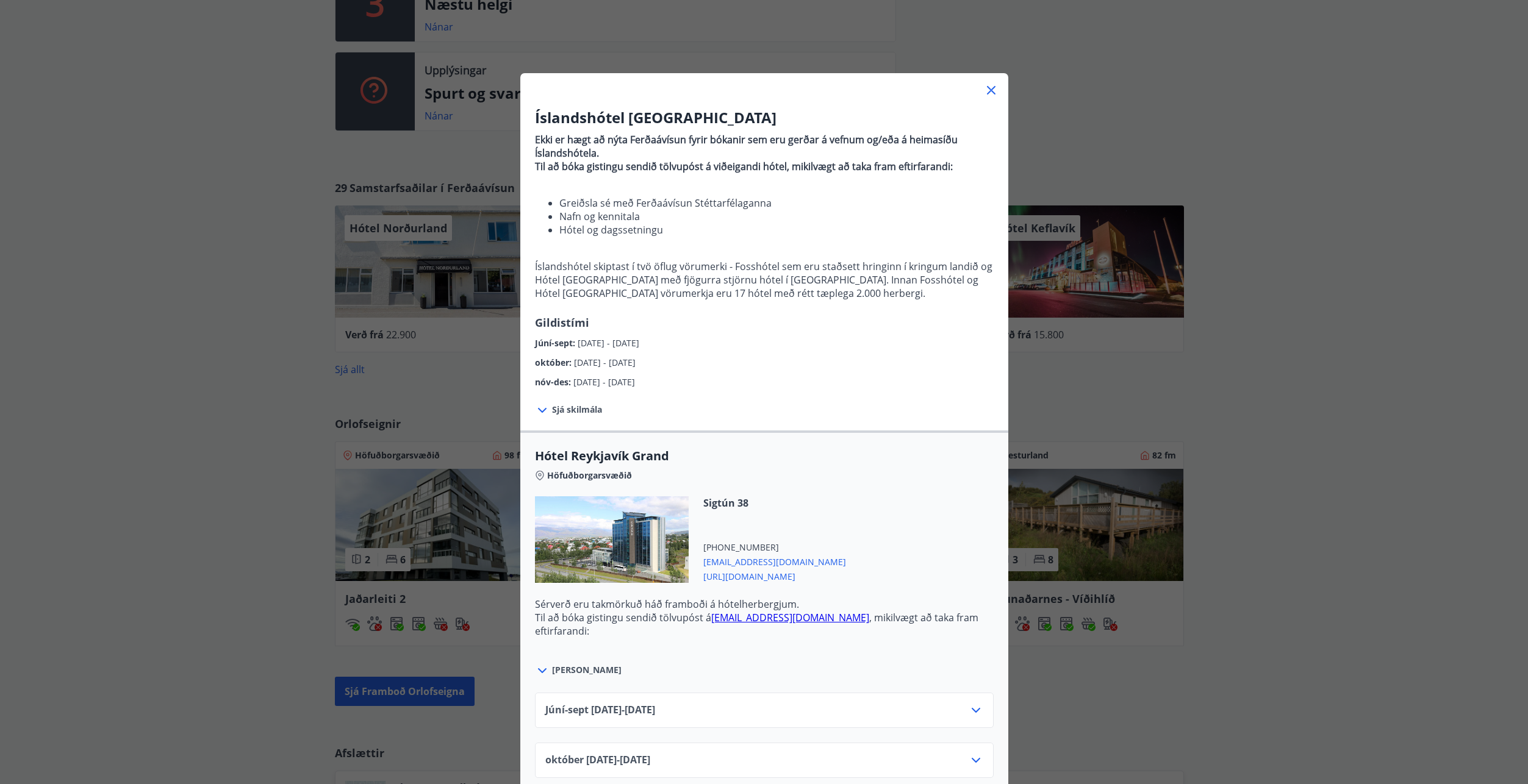
click at [988, 90] on icon at bounding box center [992, 90] width 15 height 15
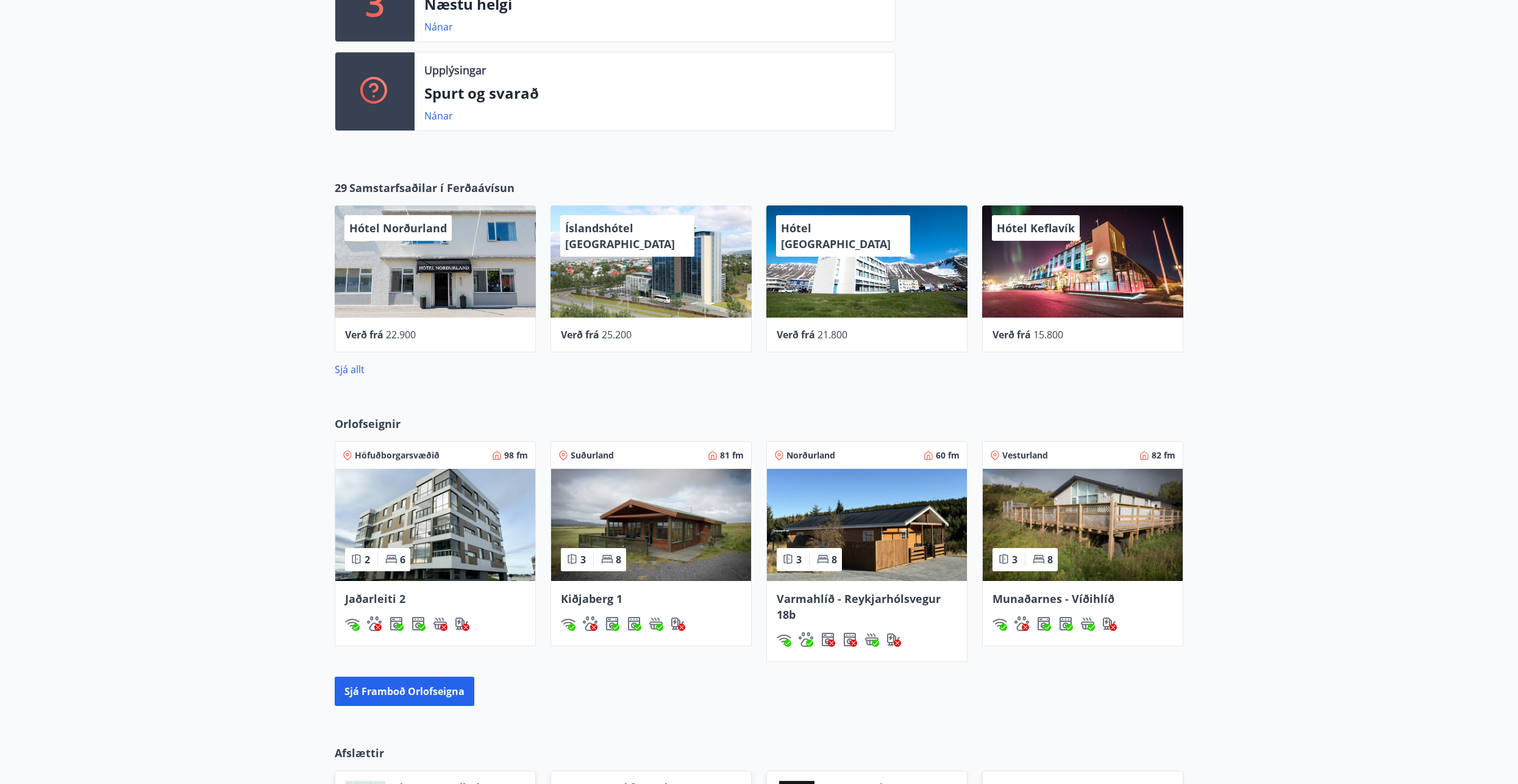
click at [1149, 278] on div "Hótel Keflavík" at bounding box center [1083, 262] width 202 height 112
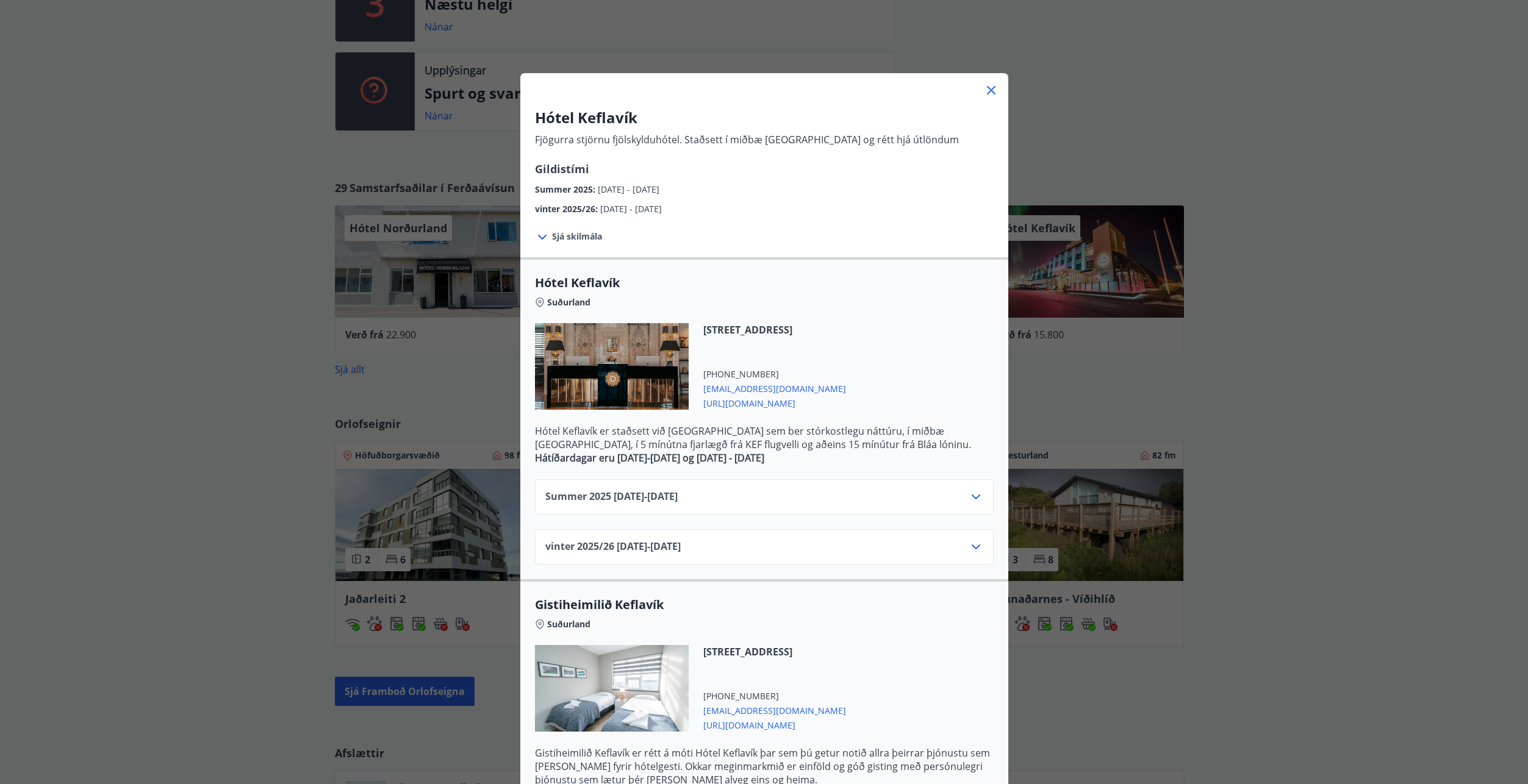
click at [975, 549] on icon at bounding box center [976, 547] width 15 height 15
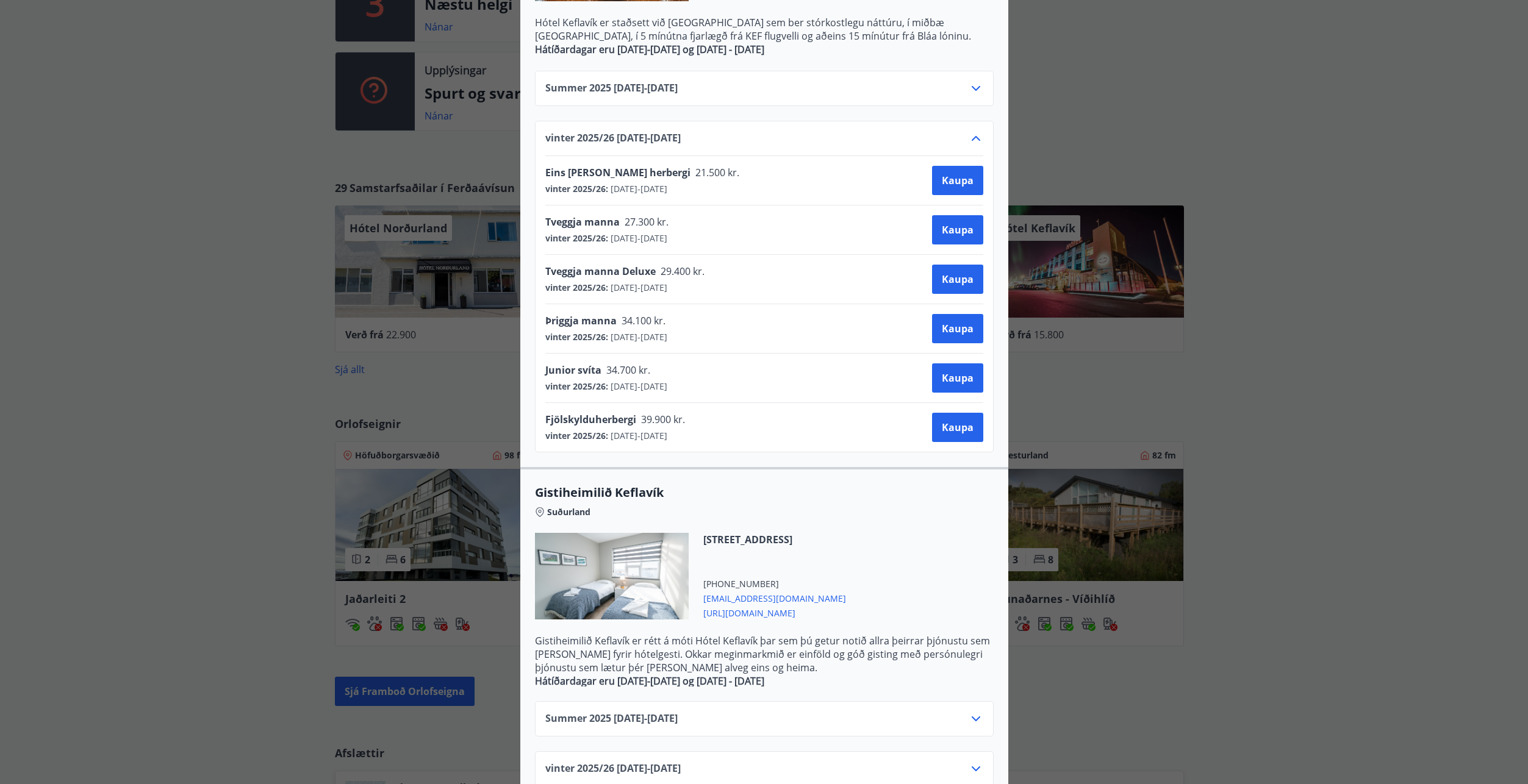
scroll to position [435, 0]
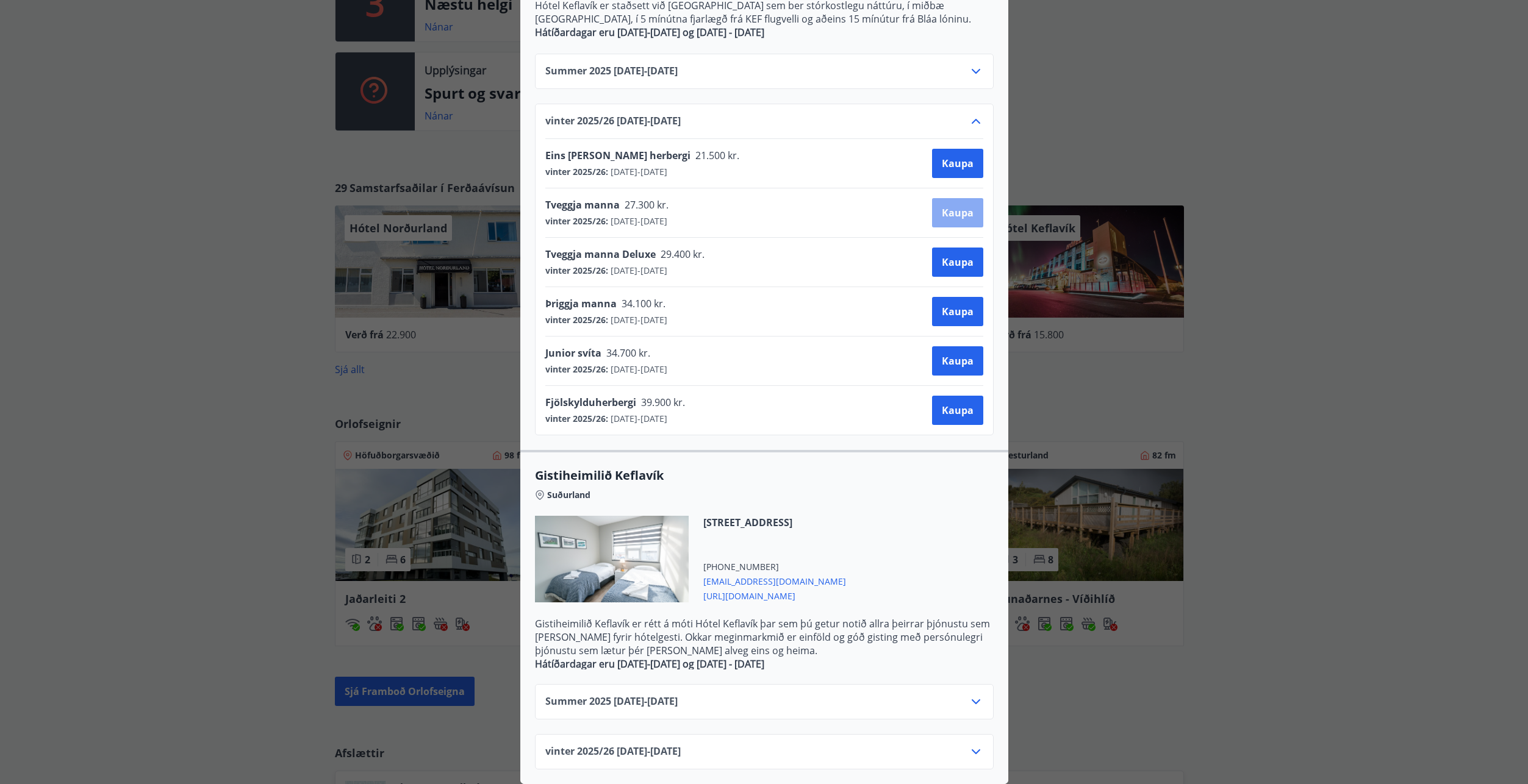
click at [951, 206] on span "Kaupa" at bounding box center [958, 213] width 32 height 13
